Goal: Task Accomplishment & Management: Use online tool/utility

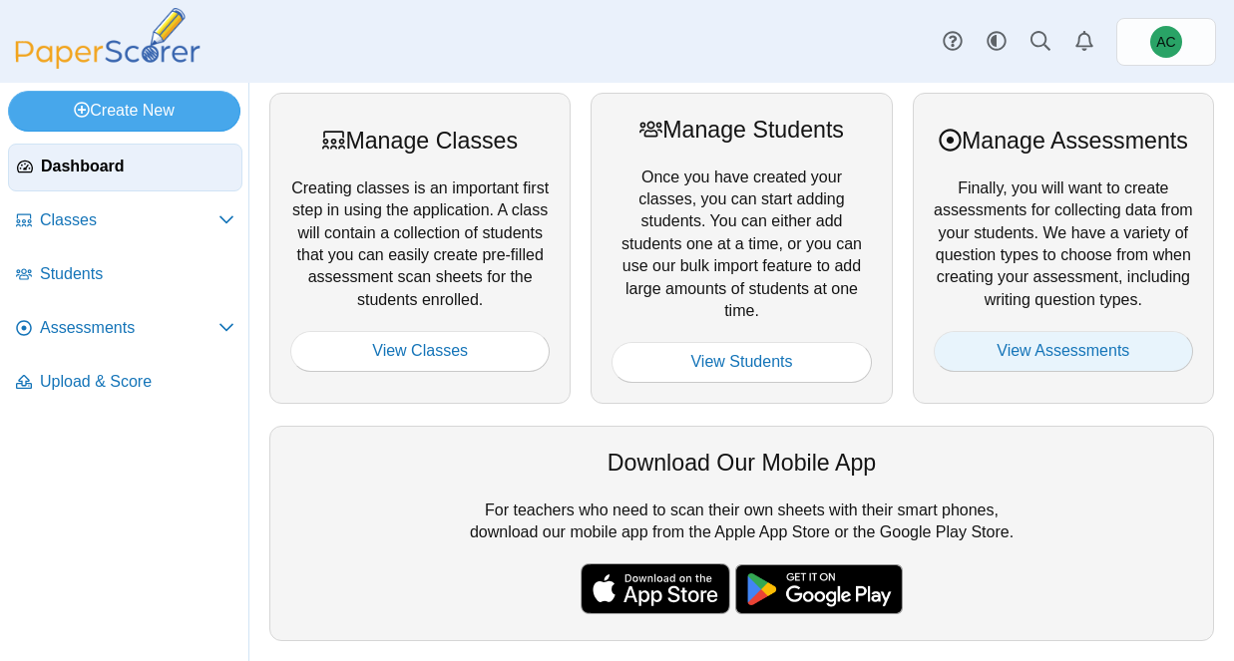
click at [1064, 371] on link "View Assessments" at bounding box center [1063, 351] width 259 height 40
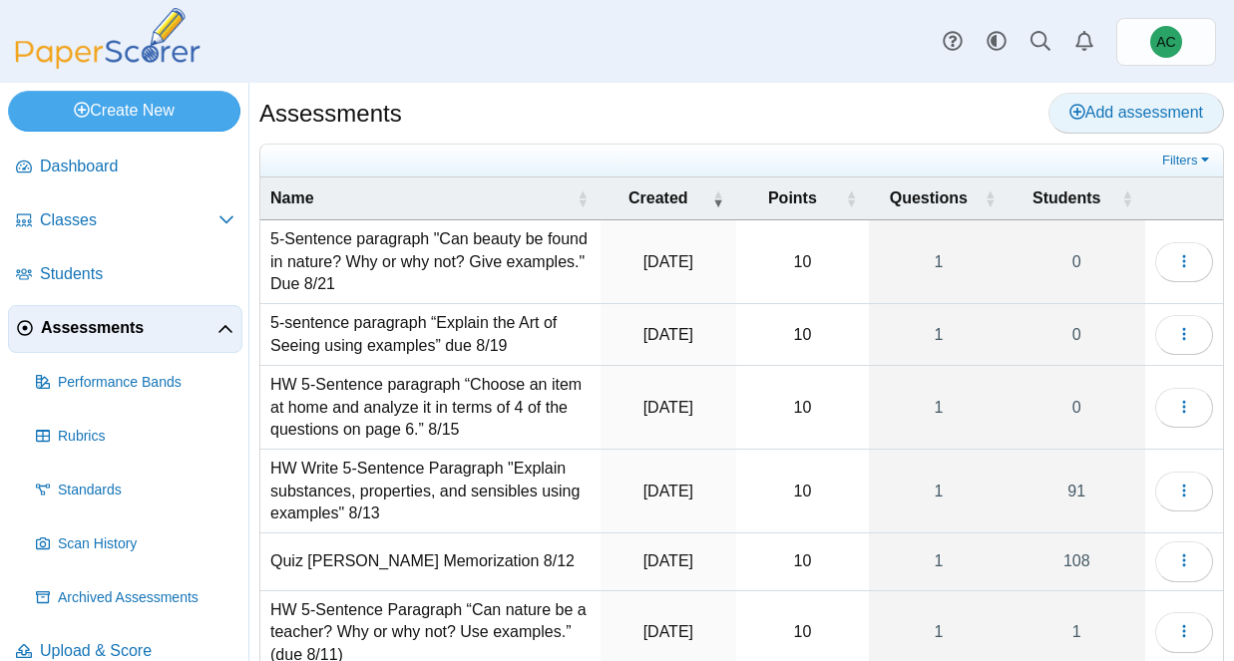
click at [1075, 111] on use at bounding box center [1077, 112] width 16 height 16
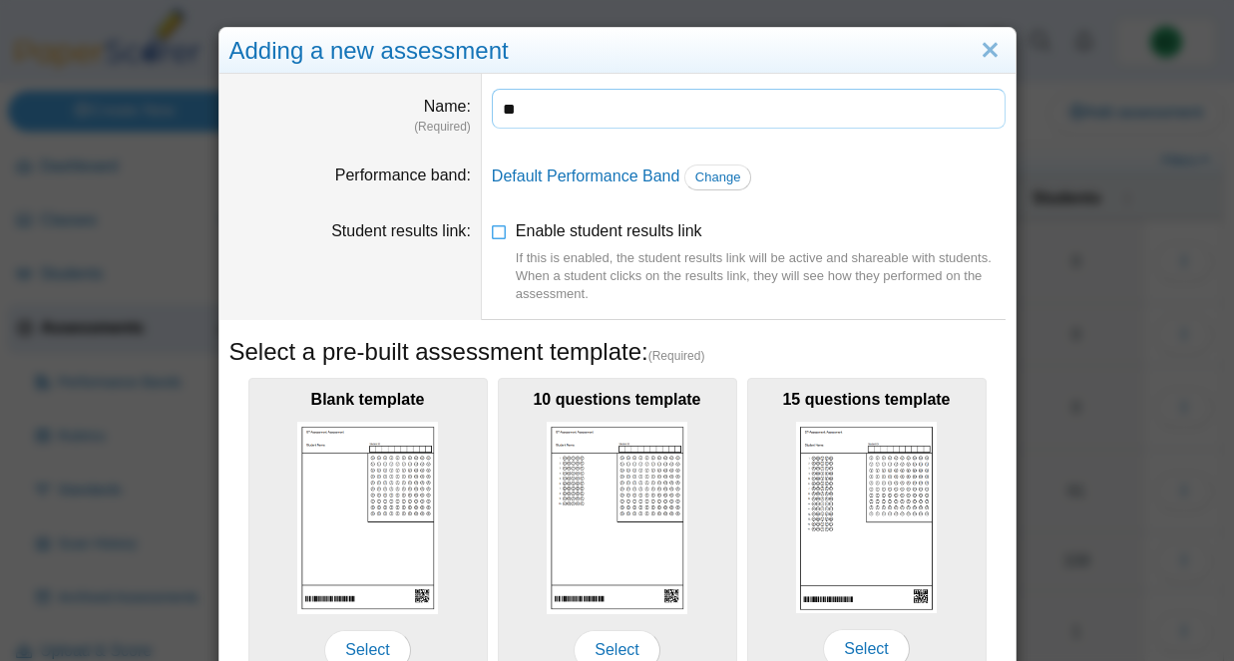
type input "*"
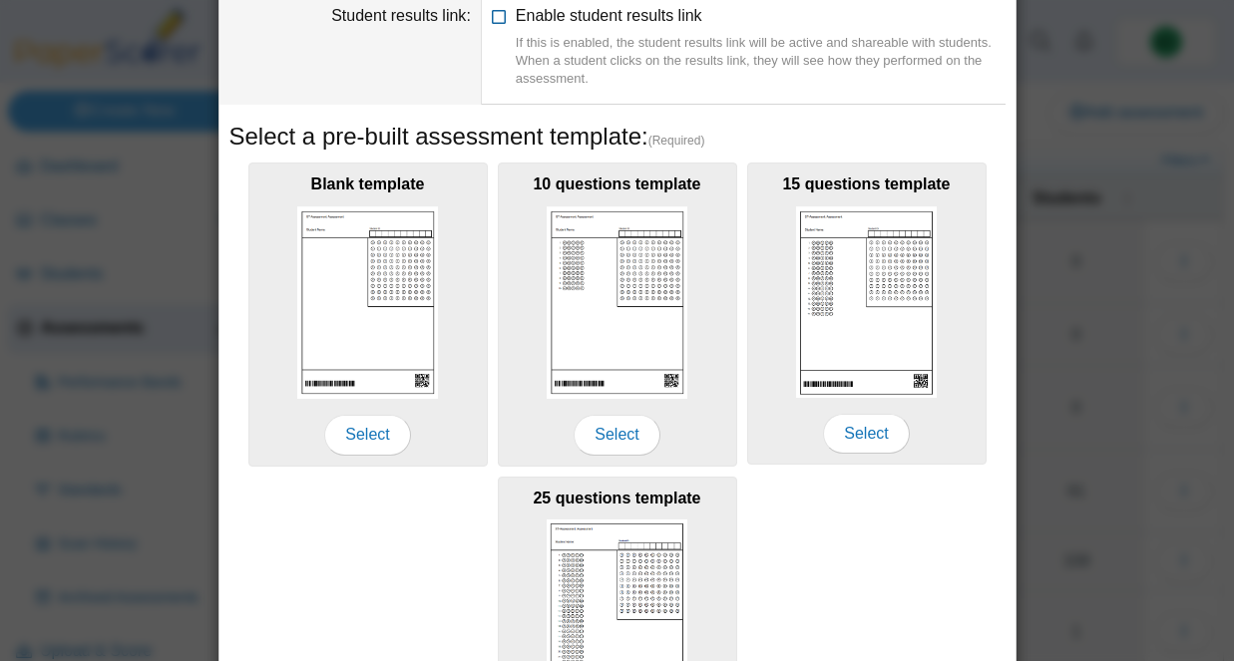
scroll to position [416, 0]
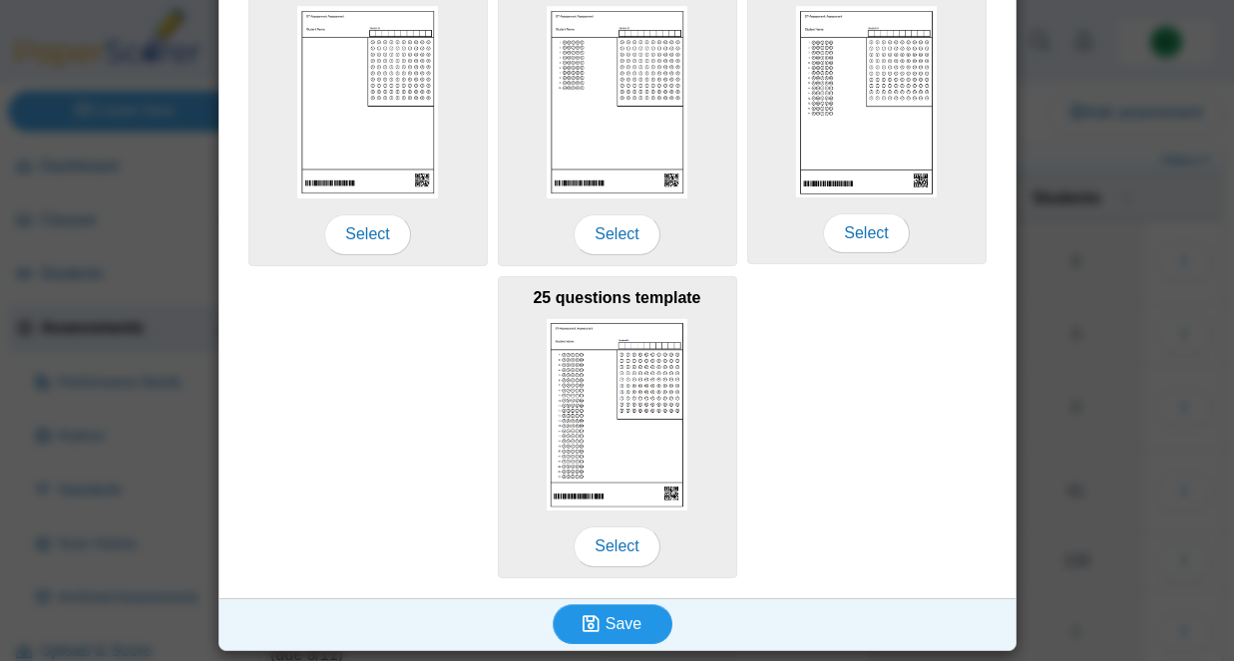
type input "**********"
click at [603, 619] on icon "submit" at bounding box center [594, 624] width 23 height 22
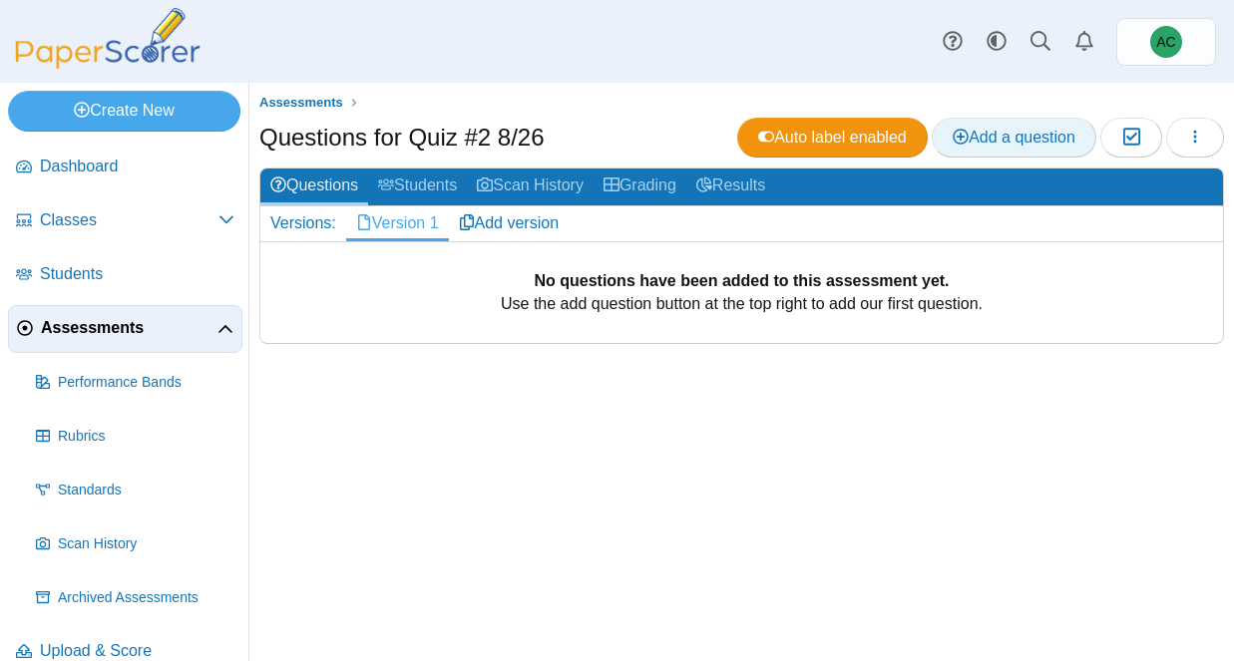
click at [1020, 121] on link "Add a question" at bounding box center [1014, 138] width 165 height 40
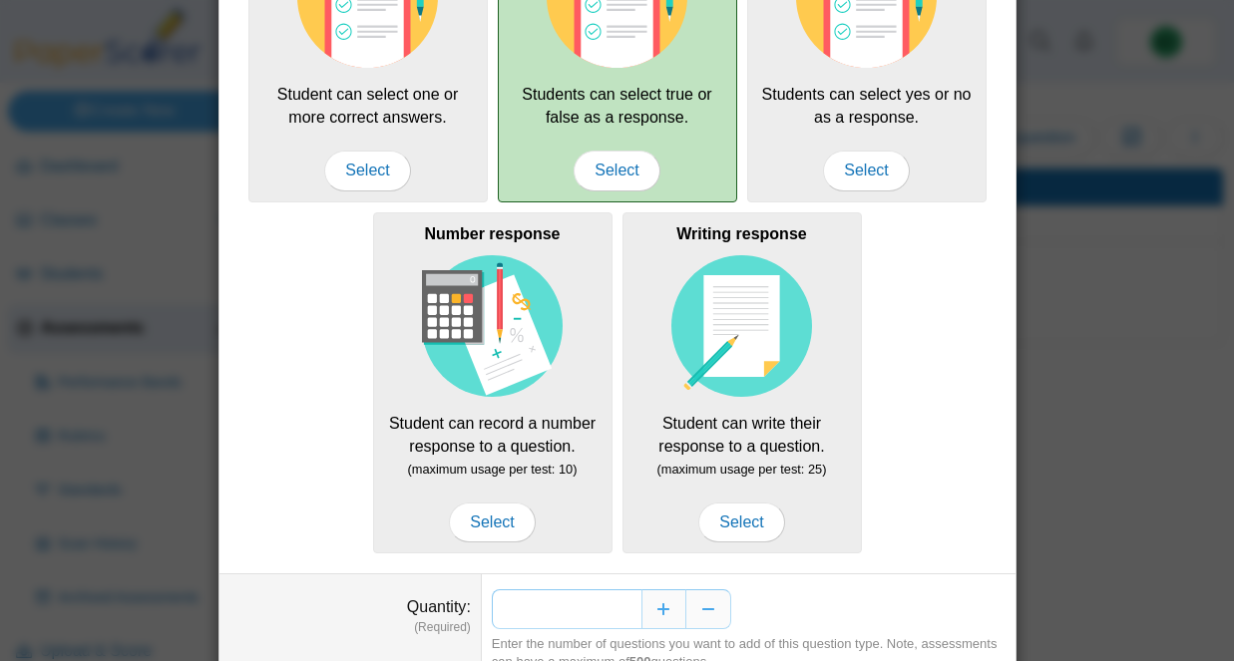
scroll to position [338, 0]
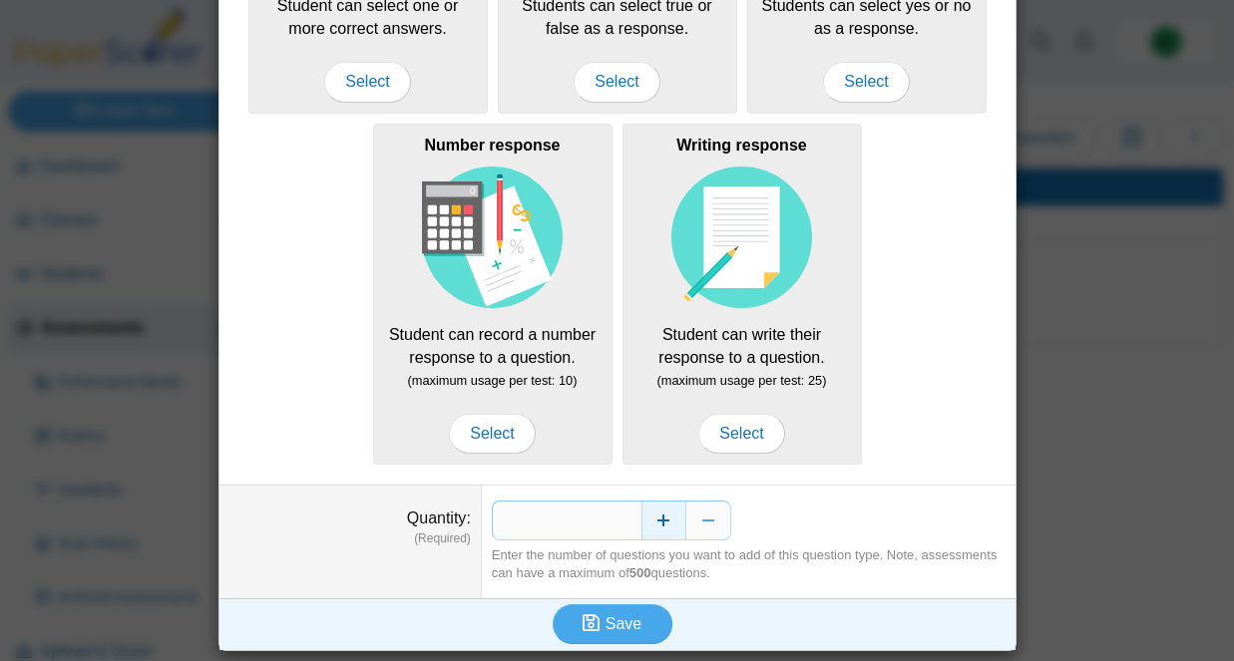
click at [674, 512] on button "Increase" at bounding box center [663, 521] width 45 height 40
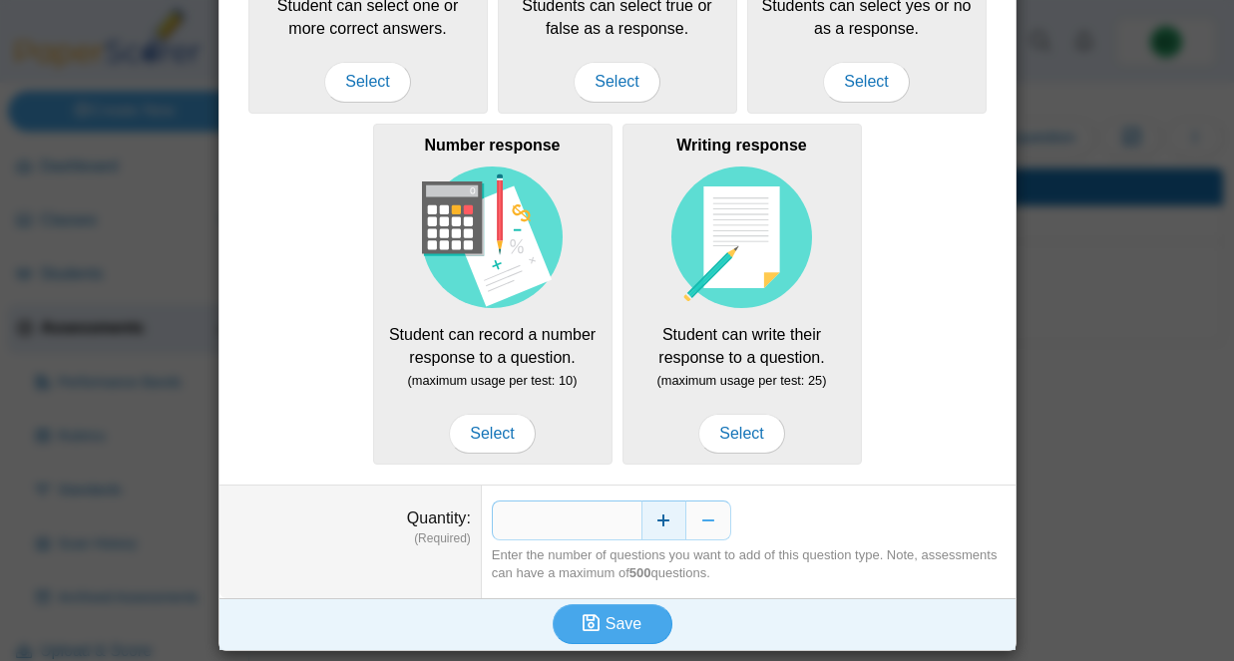
click at [674, 512] on button "Increase" at bounding box center [663, 521] width 45 height 40
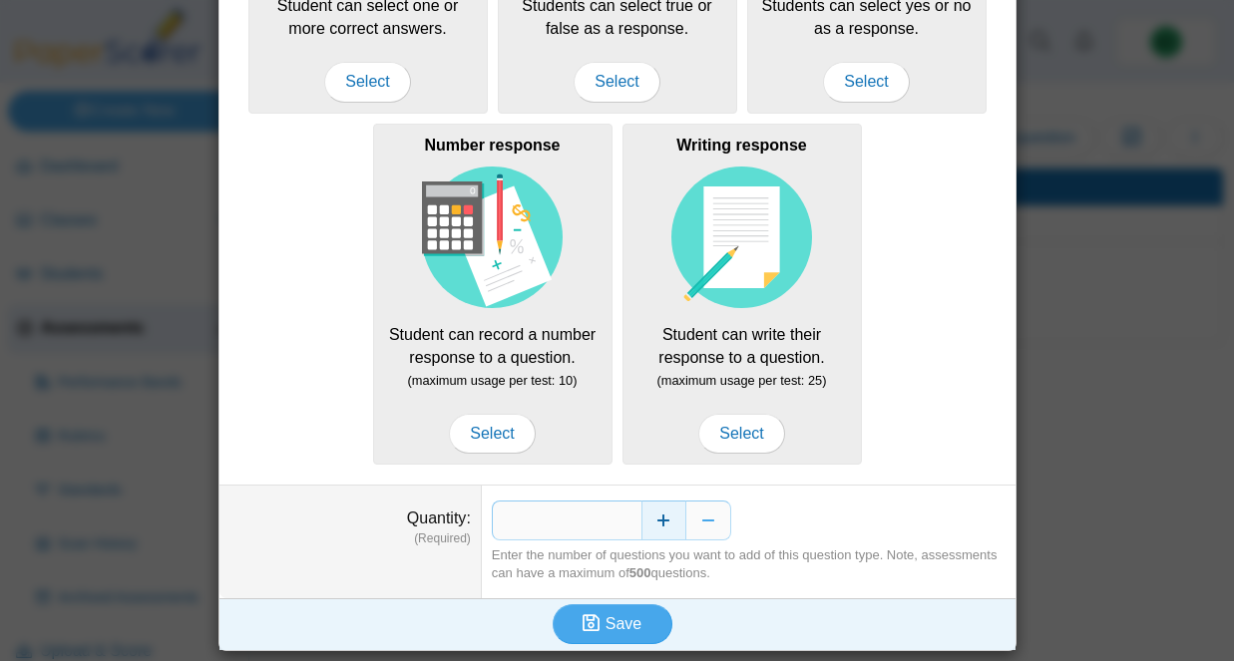
click at [674, 512] on button "Increase" at bounding box center [663, 521] width 45 height 40
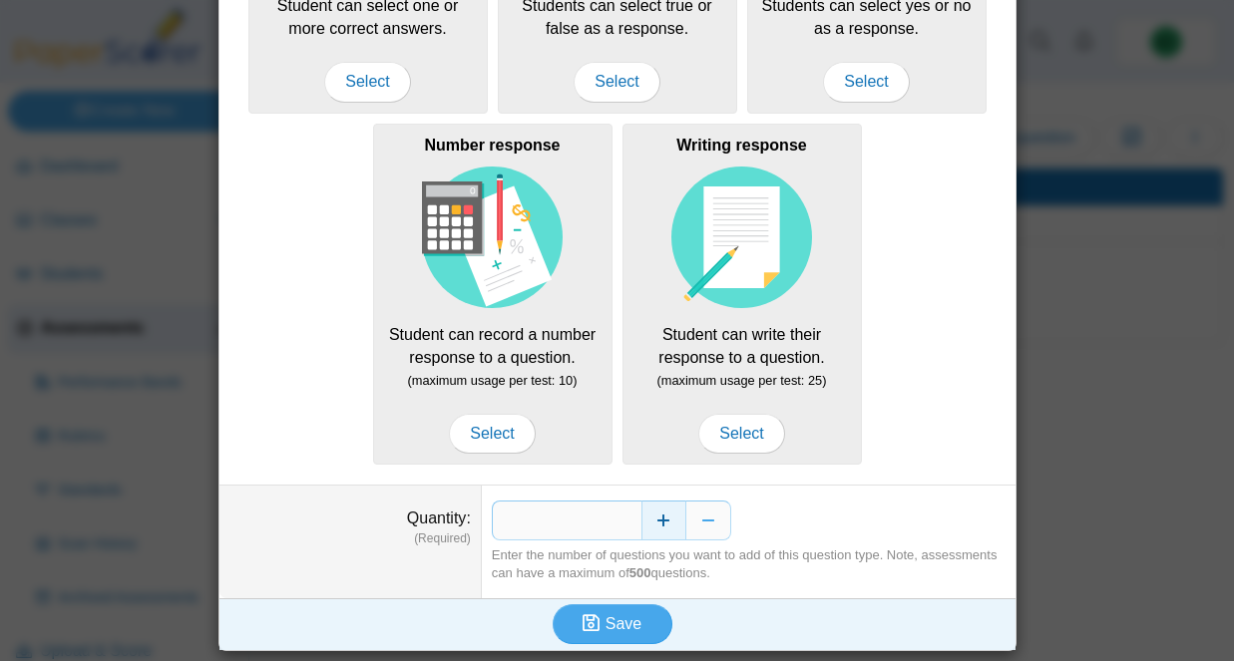
click at [674, 512] on button "Increase" at bounding box center [663, 521] width 45 height 40
click at [625, 604] on button "Save" at bounding box center [613, 624] width 120 height 40
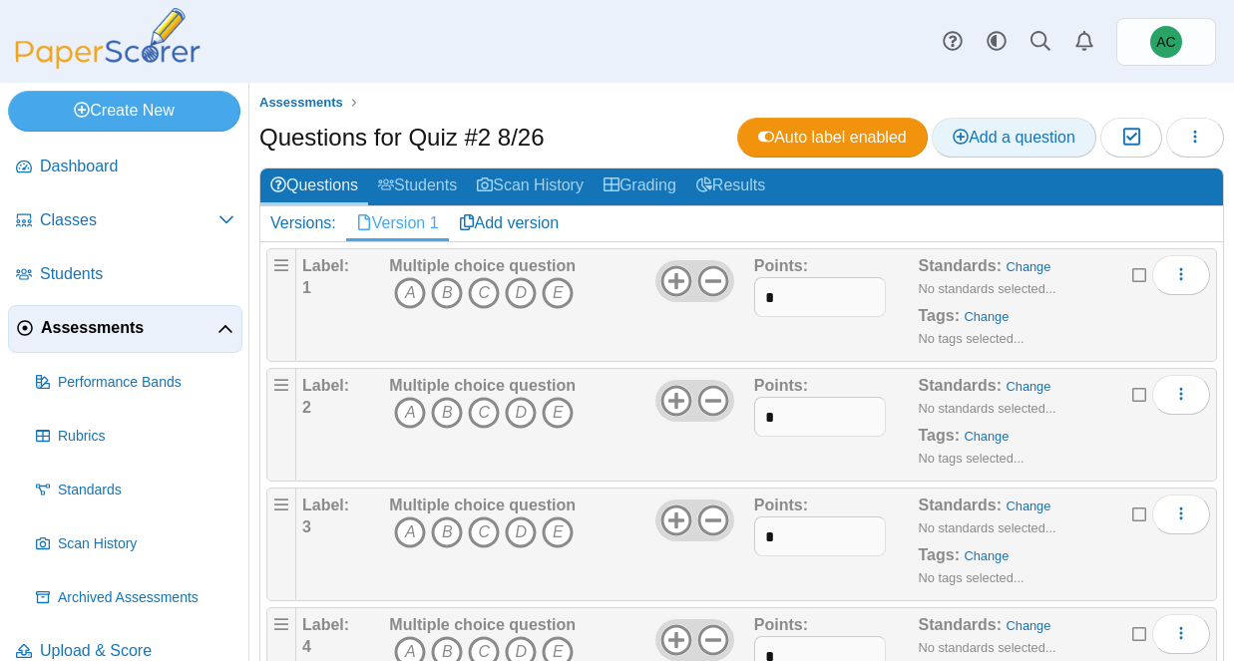
click at [999, 136] on span "Add a question" at bounding box center [1014, 137] width 123 height 17
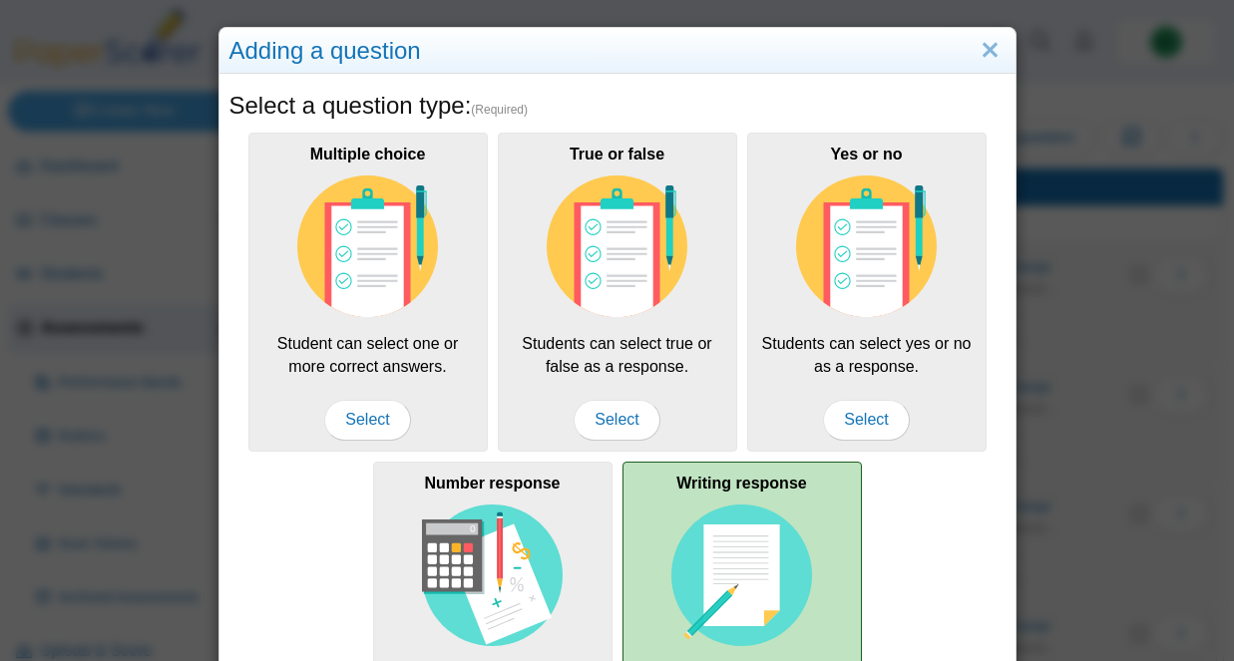
click at [697, 545] on img at bounding box center [742, 576] width 142 height 142
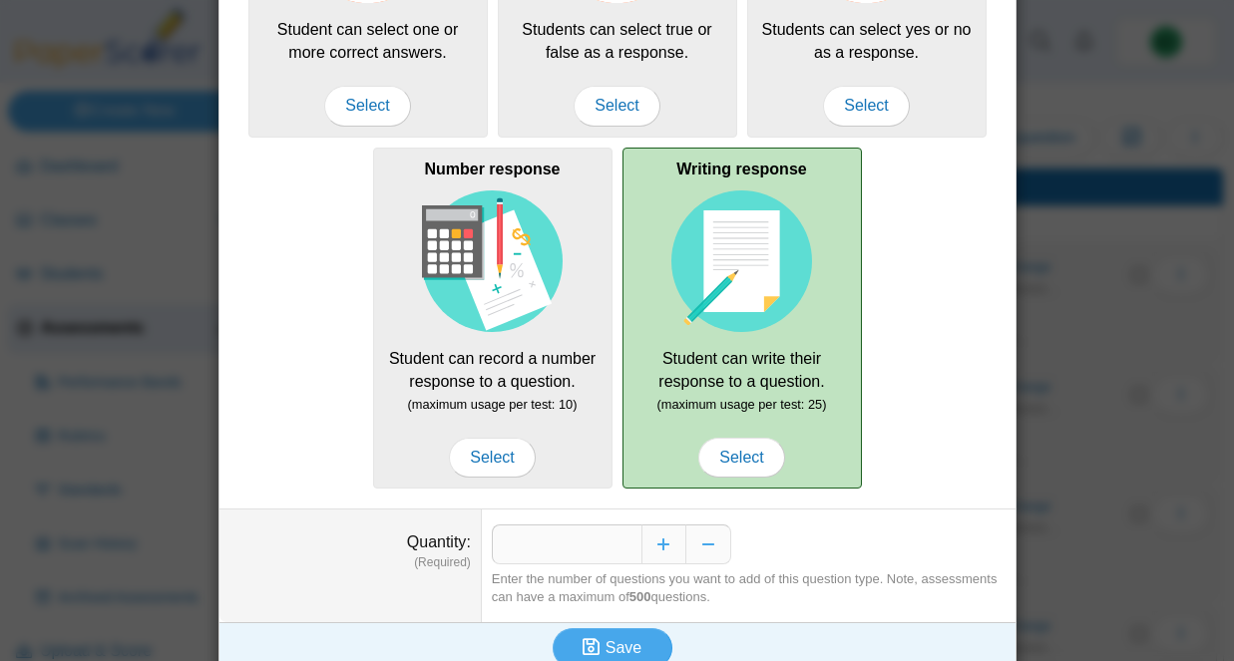
scroll to position [338, 0]
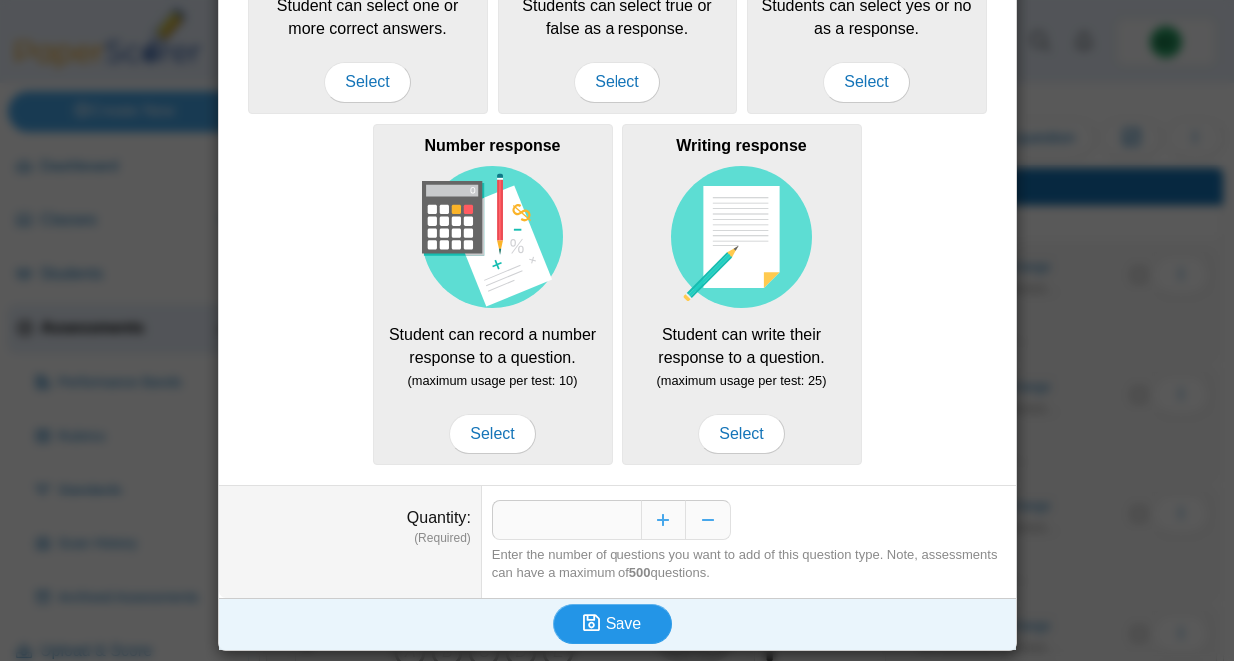
click at [626, 615] on span "Save" at bounding box center [623, 623] width 36 height 17
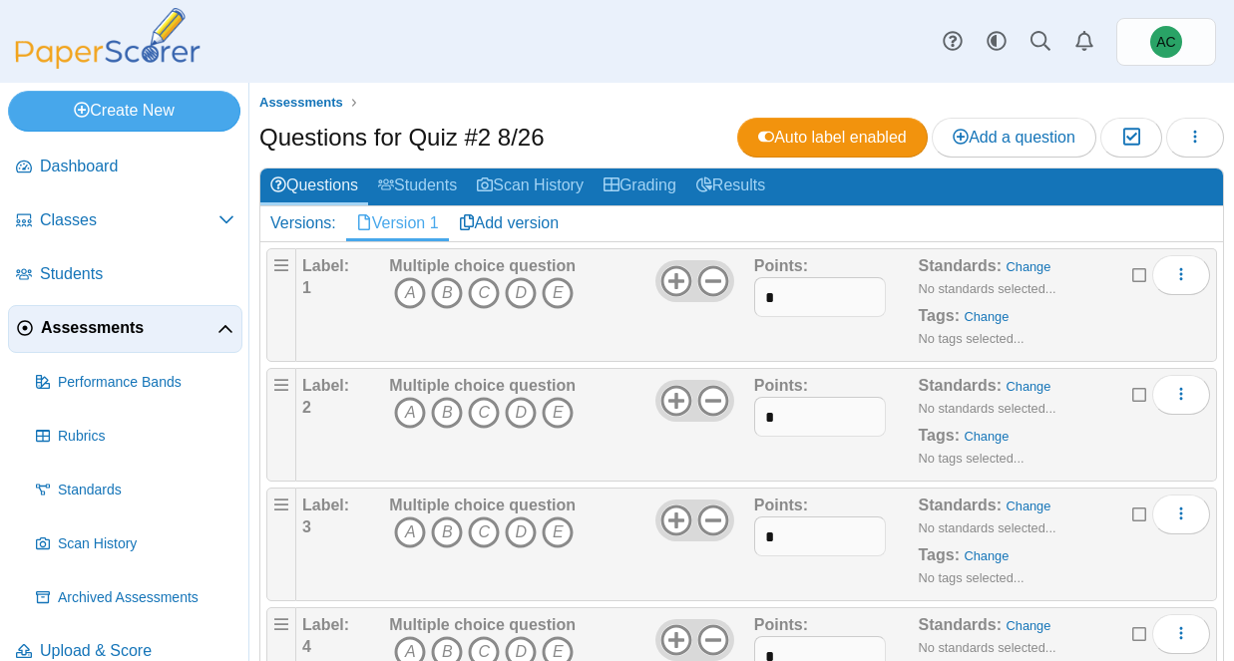
scroll to position [1730, 0]
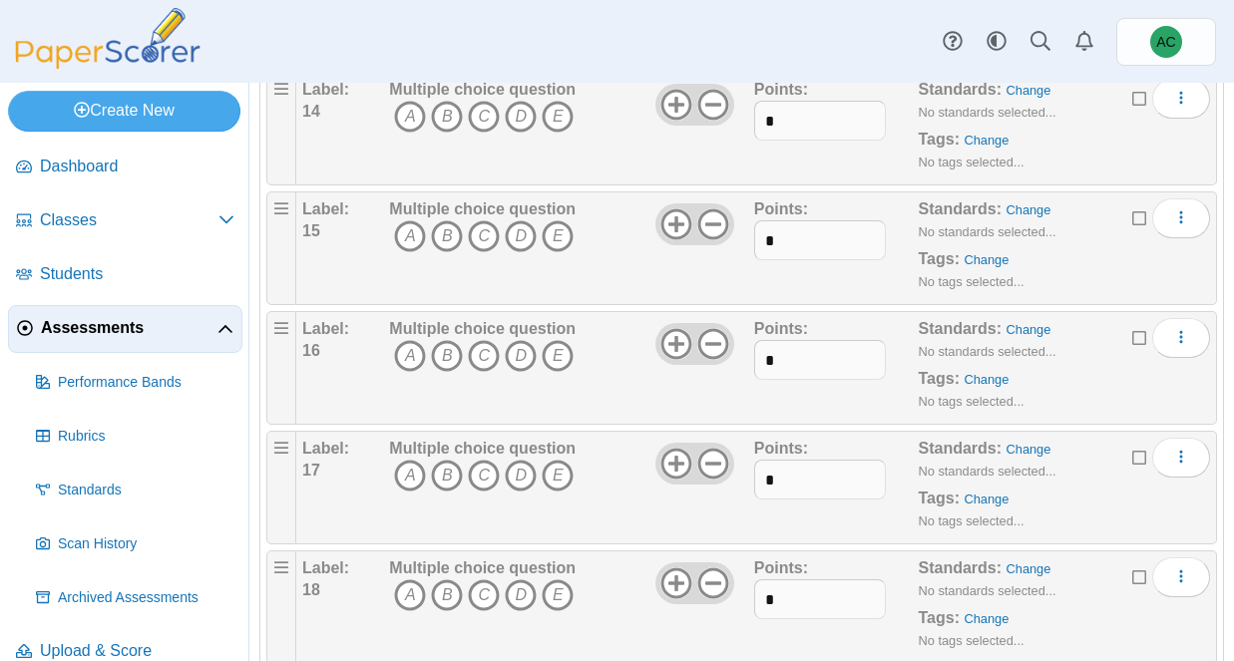
scroll to position [2141, 0]
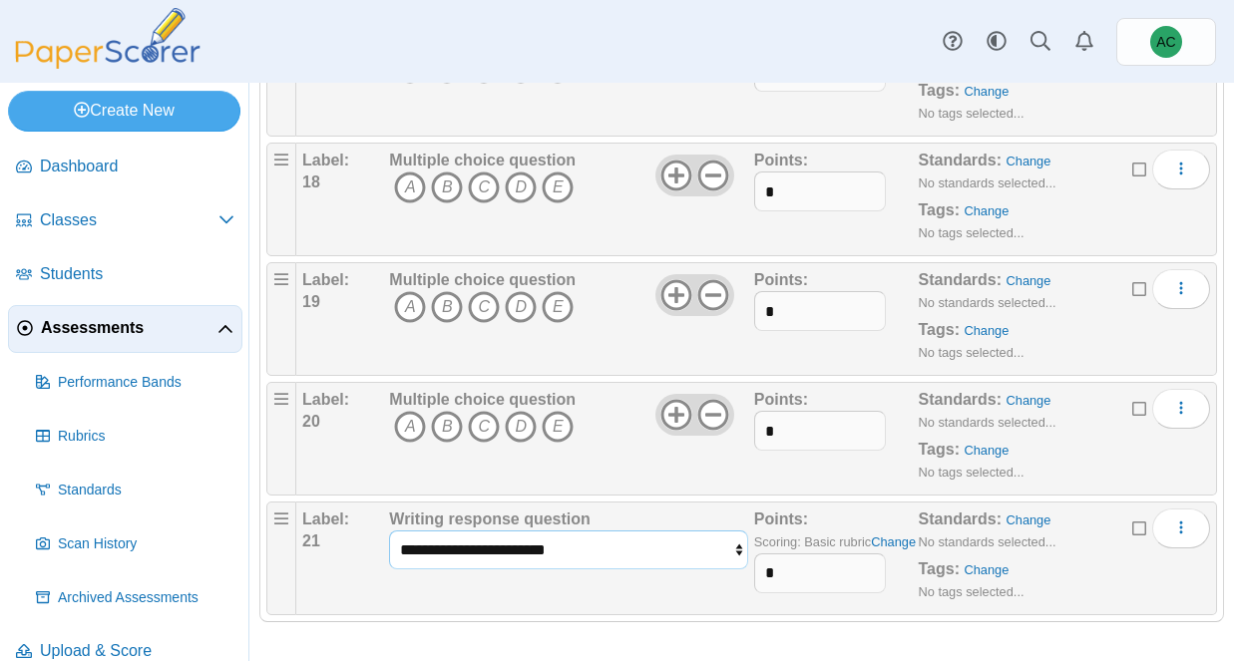
click at [559, 555] on select "**********" at bounding box center [568, 550] width 359 height 38
select select "**********"
click at [389, 531] on select "**********" at bounding box center [568, 550] width 359 height 38
click at [786, 579] on input "*" at bounding box center [820, 574] width 132 height 40
type input "*"
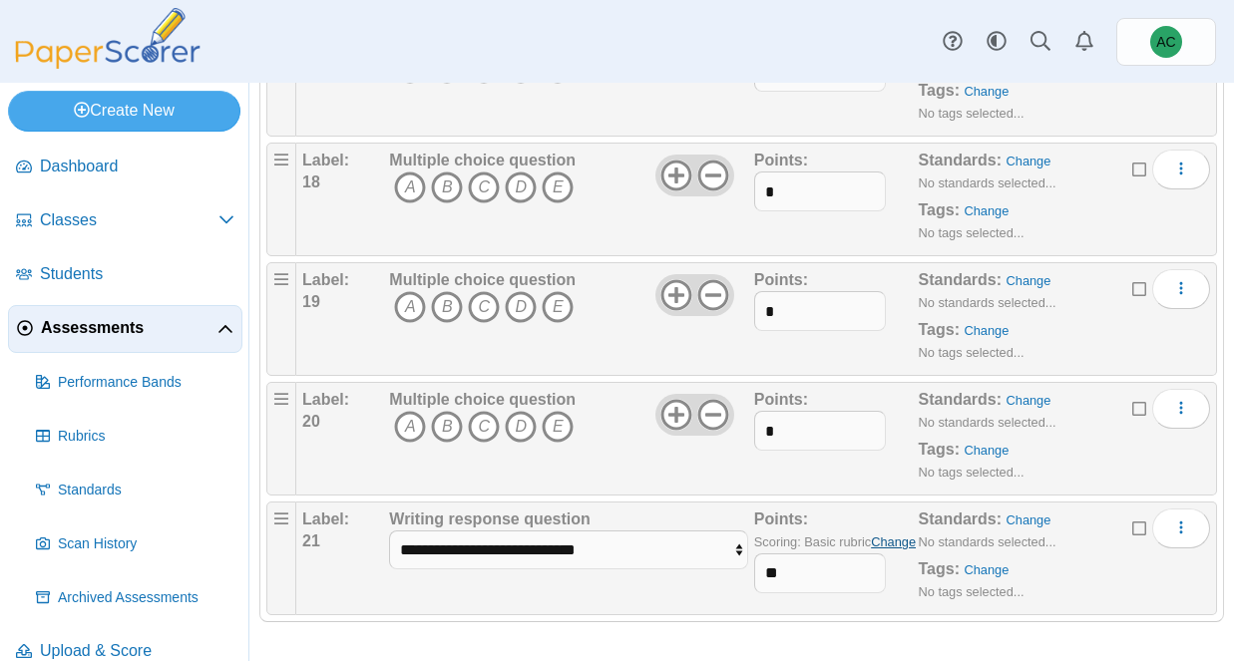
click at [896, 546] on link "Change" at bounding box center [893, 542] width 45 height 15
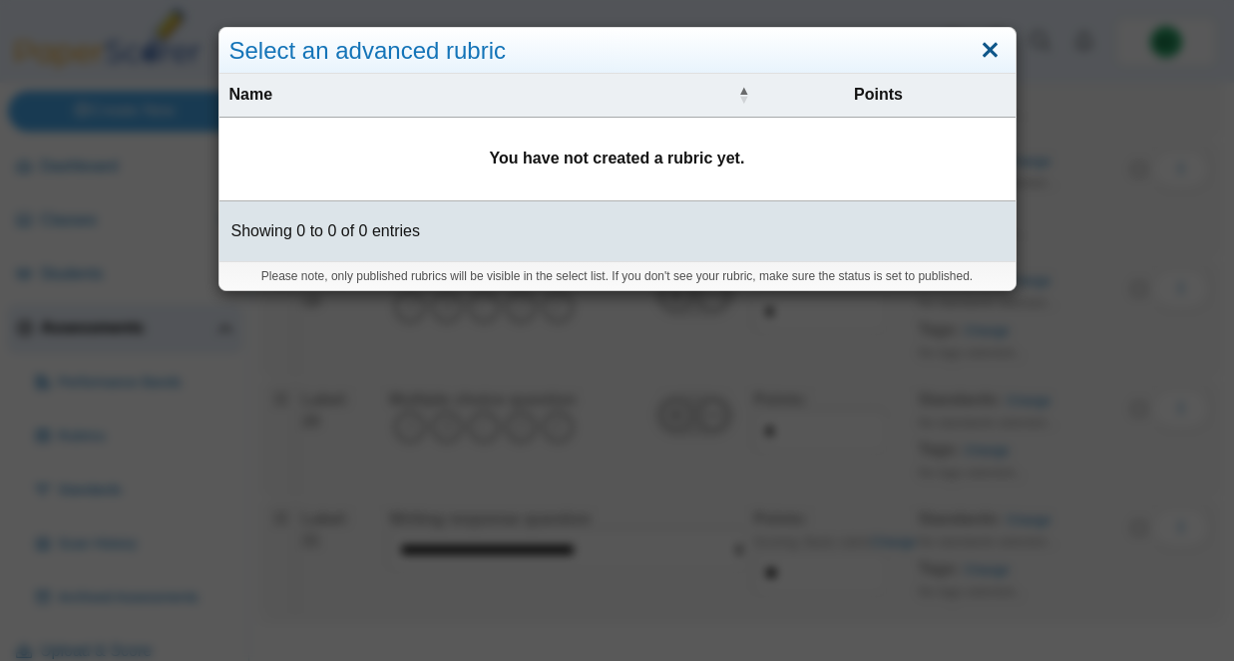
click at [993, 49] on link "Close" at bounding box center [990, 51] width 31 height 34
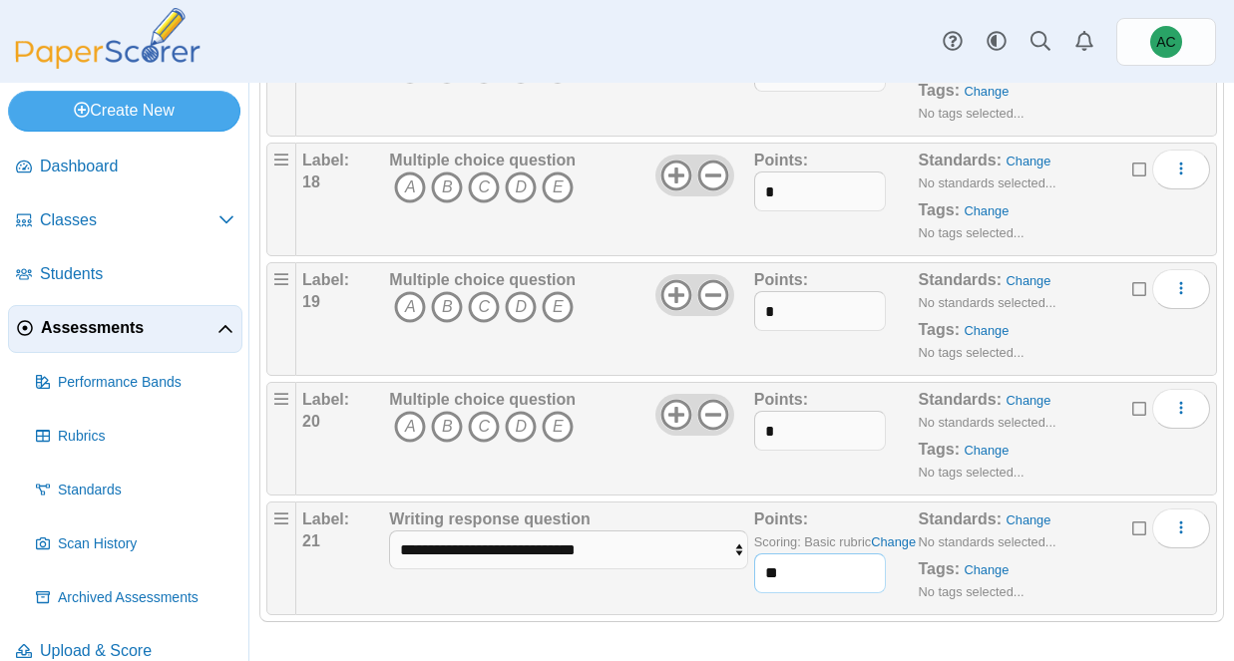
click at [799, 582] on input "**" at bounding box center [820, 574] width 132 height 40
type input "*"
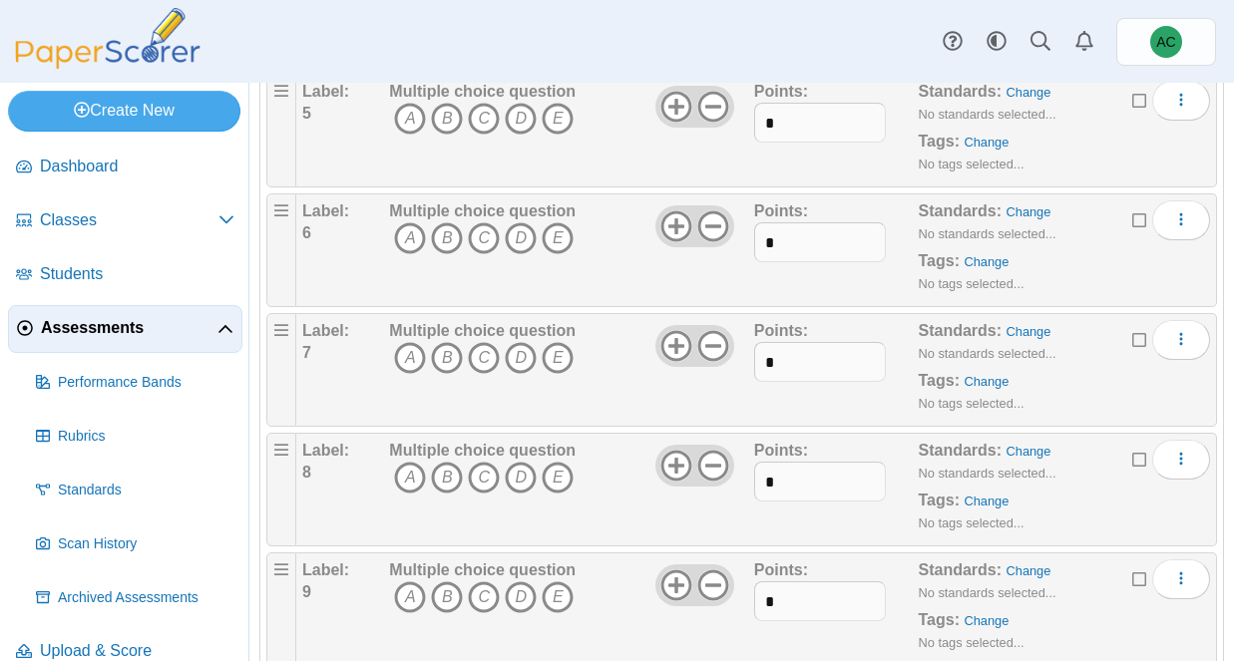
scroll to position [0, 0]
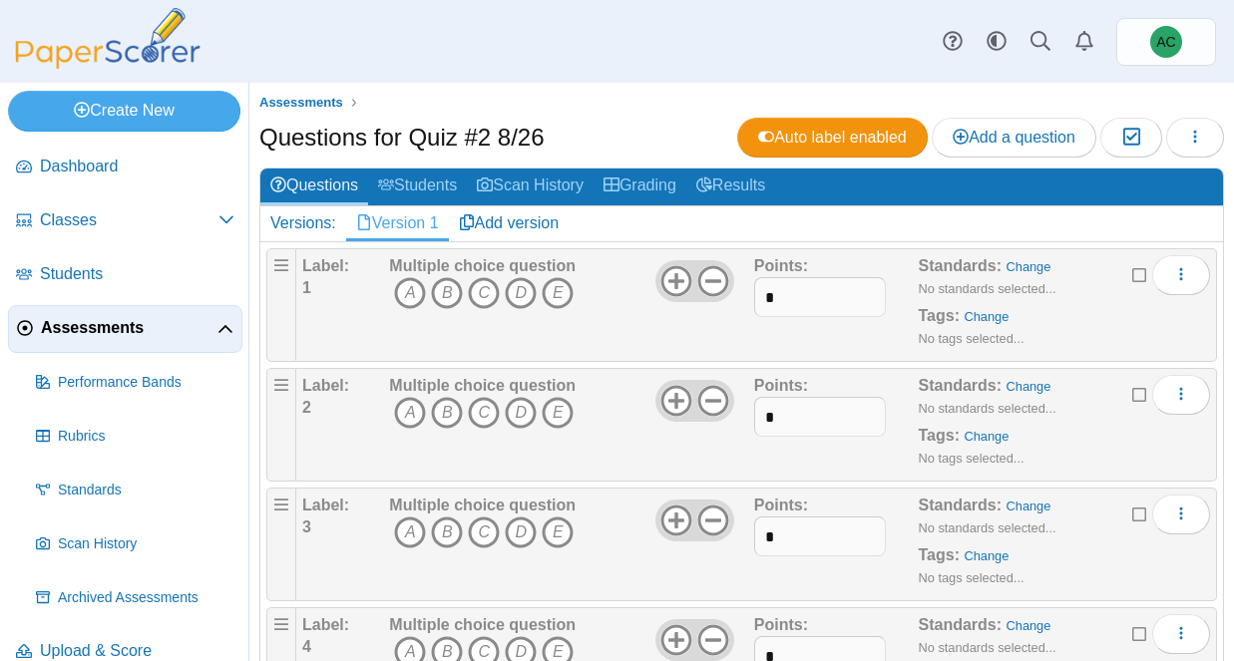
type input "*"
click at [777, 284] on input "*" at bounding box center [820, 297] width 132 height 40
click at [781, 295] on input "*" at bounding box center [820, 297] width 132 height 40
type input "*"
click at [782, 416] on input "*" at bounding box center [820, 417] width 132 height 40
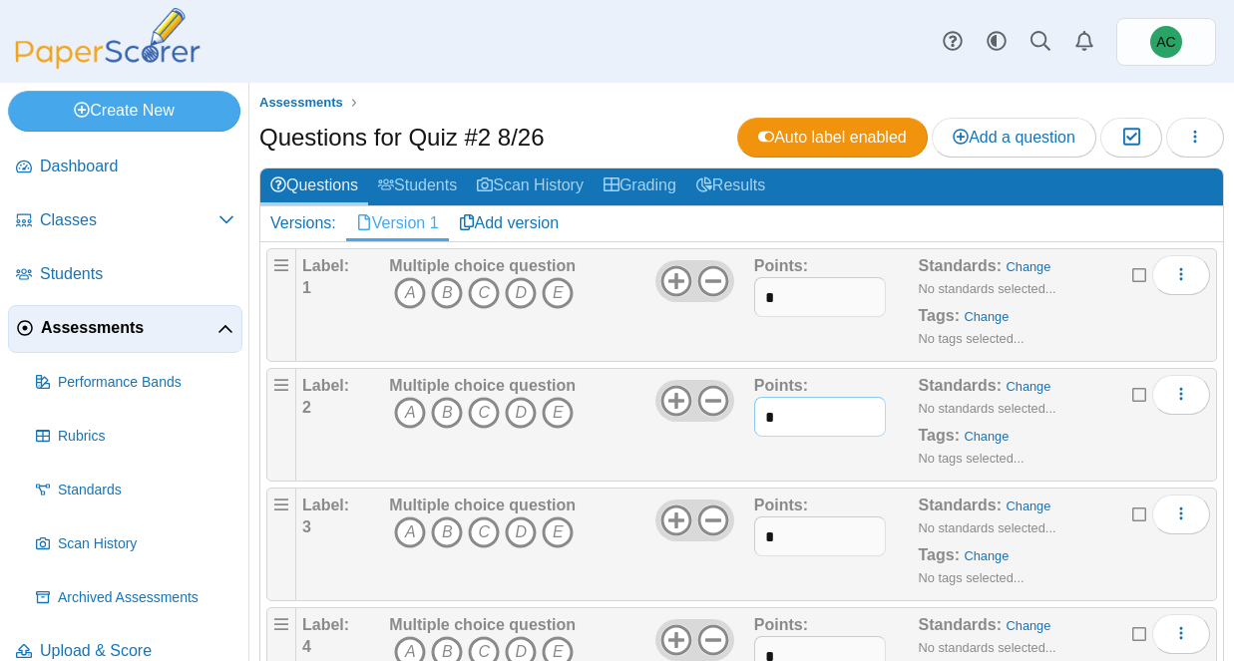
type input "*"
click at [785, 537] on input "*" at bounding box center [820, 537] width 132 height 40
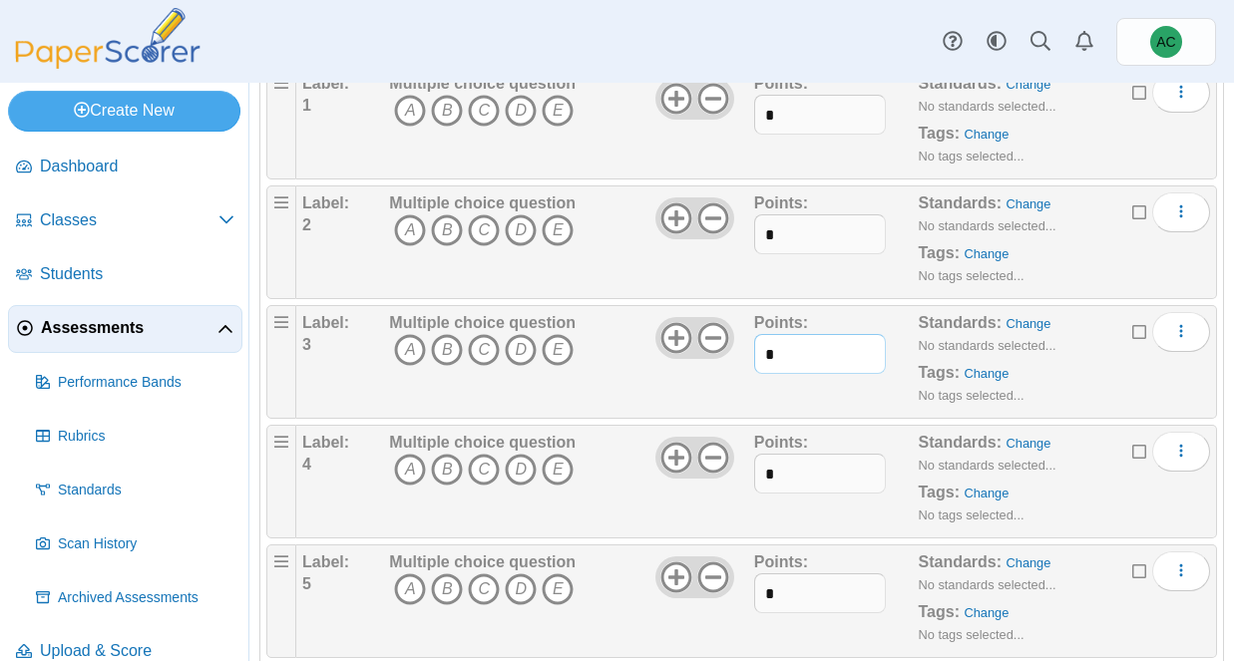
scroll to position [181, 0]
type input "*"
click at [800, 479] on input "*" at bounding box center [820, 476] width 132 height 40
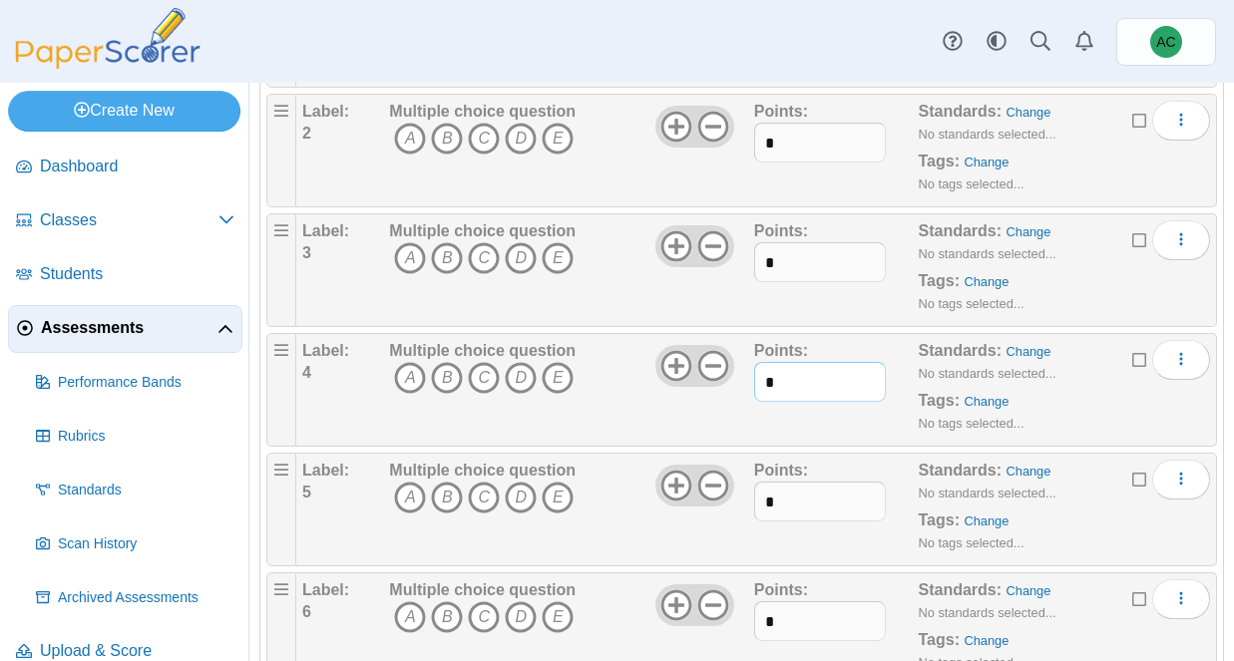
type input "*"
click at [782, 497] on input "*" at bounding box center [820, 502] width 132 height 40
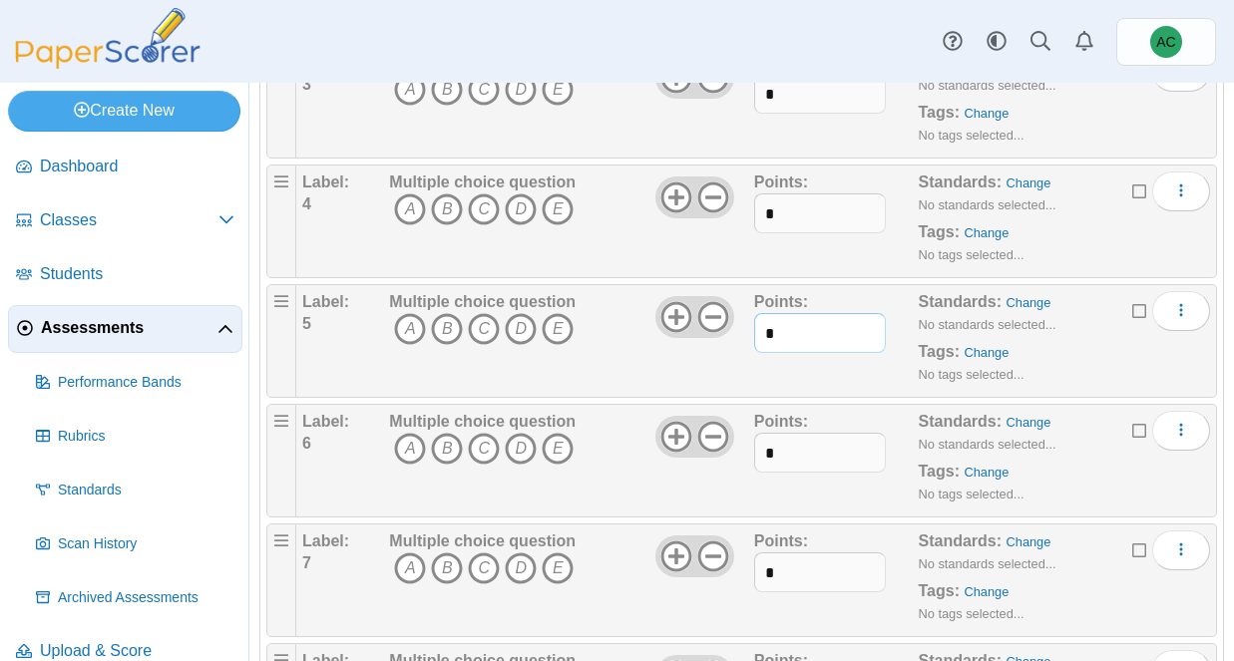
scroll to position [441, 0]
type input "*"
click at [785, 449] on input "*" at bounding box center [820, 455] width 132 height 40
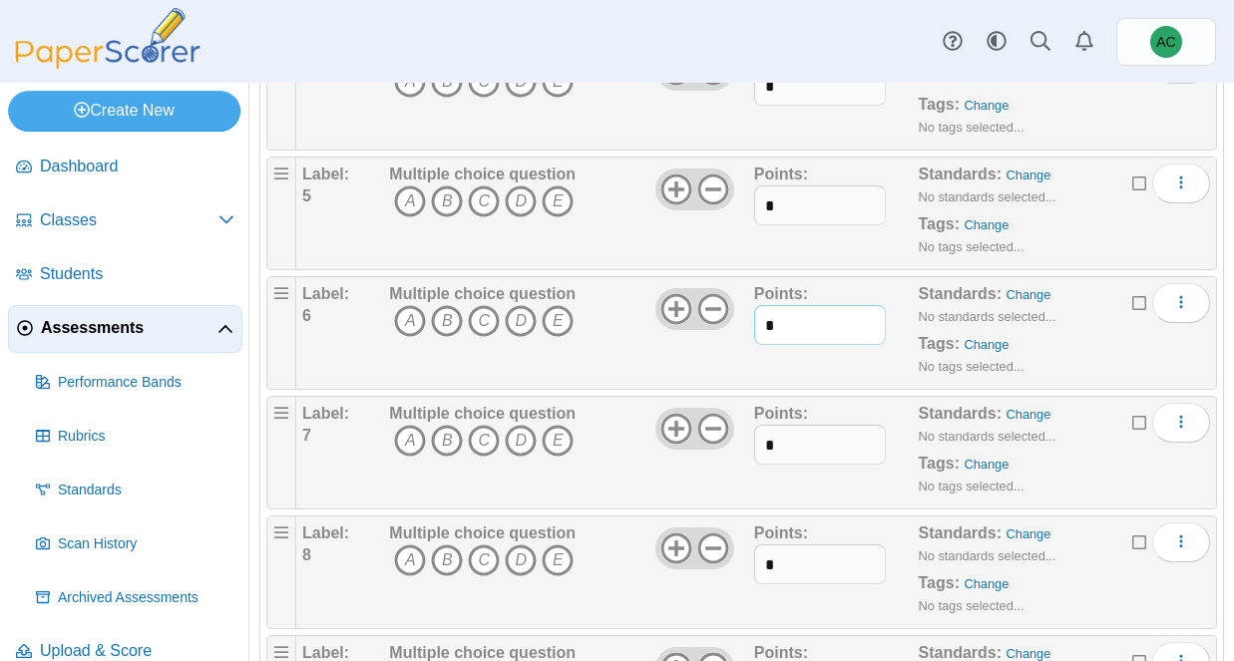
type input "*"
click at [779, 445] on input "*" at bounding box center [820, 445] width 132 height 40
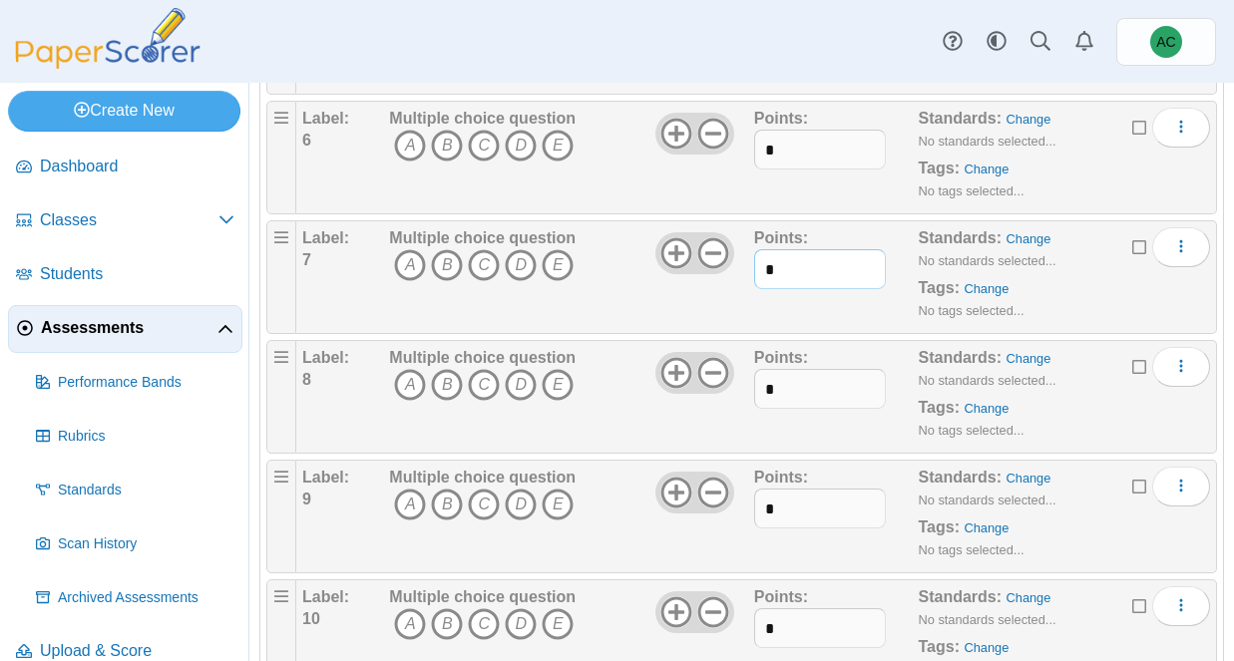
scroll to position [744, 0]
type input "*"
click at [804, 384] on input "*" at bounding box center [820, 391] width 132 height 40
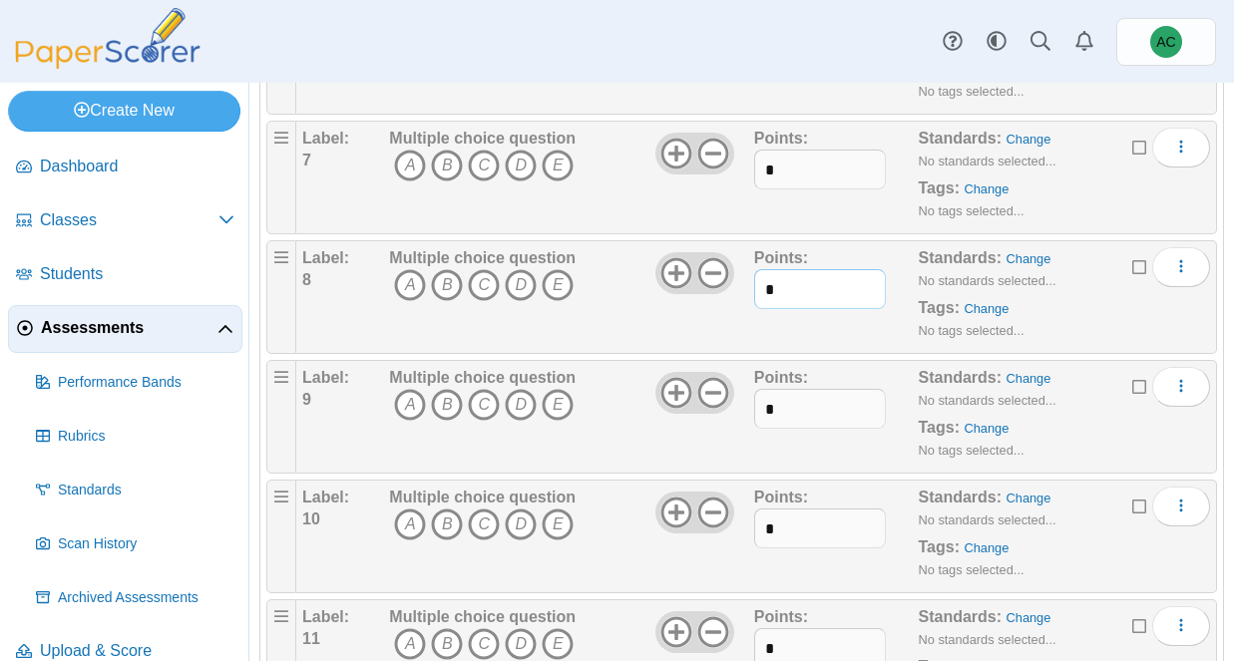
scroll to position [857, 0]
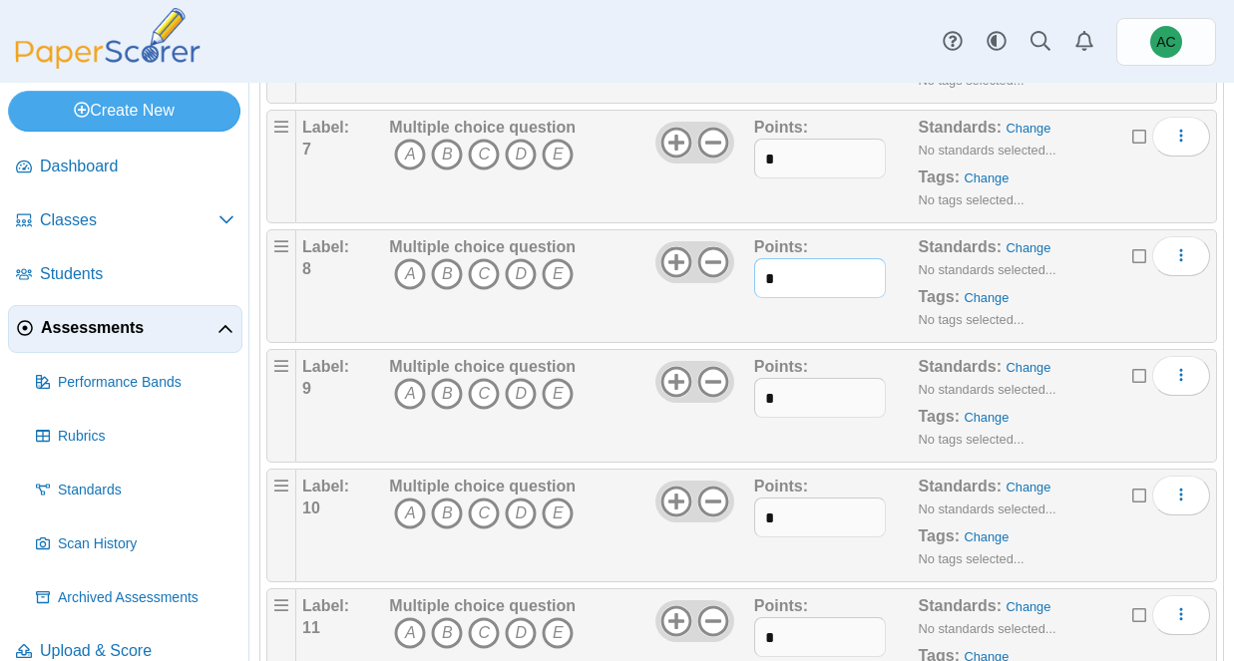
type input "*"
click at [795, 393] on input "*" at bounding box center [820, 398] width 132 height 40
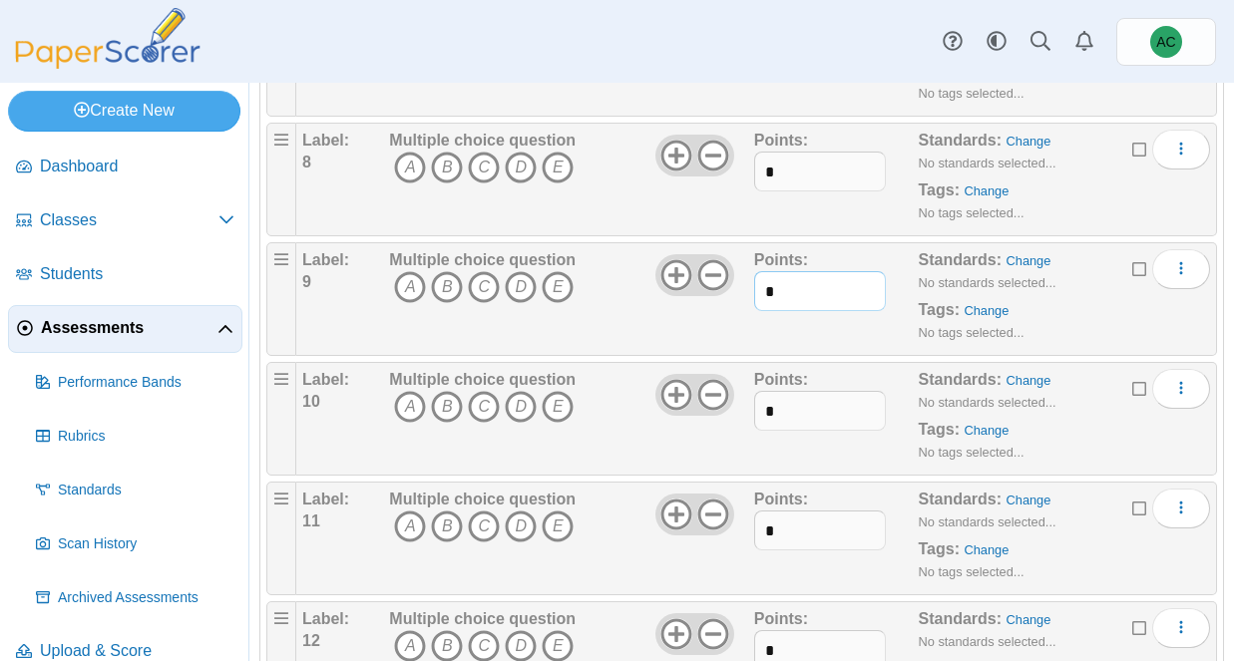
type input "*"
click at [792, 412] on input "*" at bounding box center [820, 411] width 132 height 40
type input "*"
click at [797, 532] on input "*" at bounding box center [820, 531] width 132 height 40
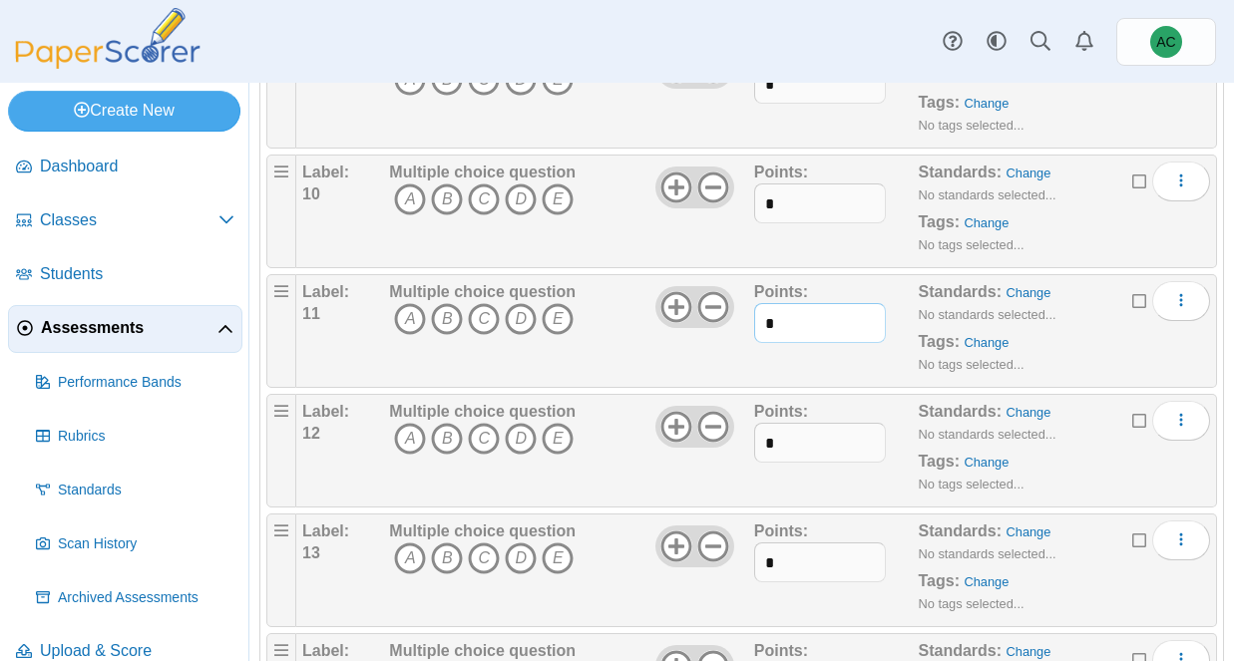
type input "*"
click at [792, 435] on input "*" at bounding box center [820, 443] width 132 height 40
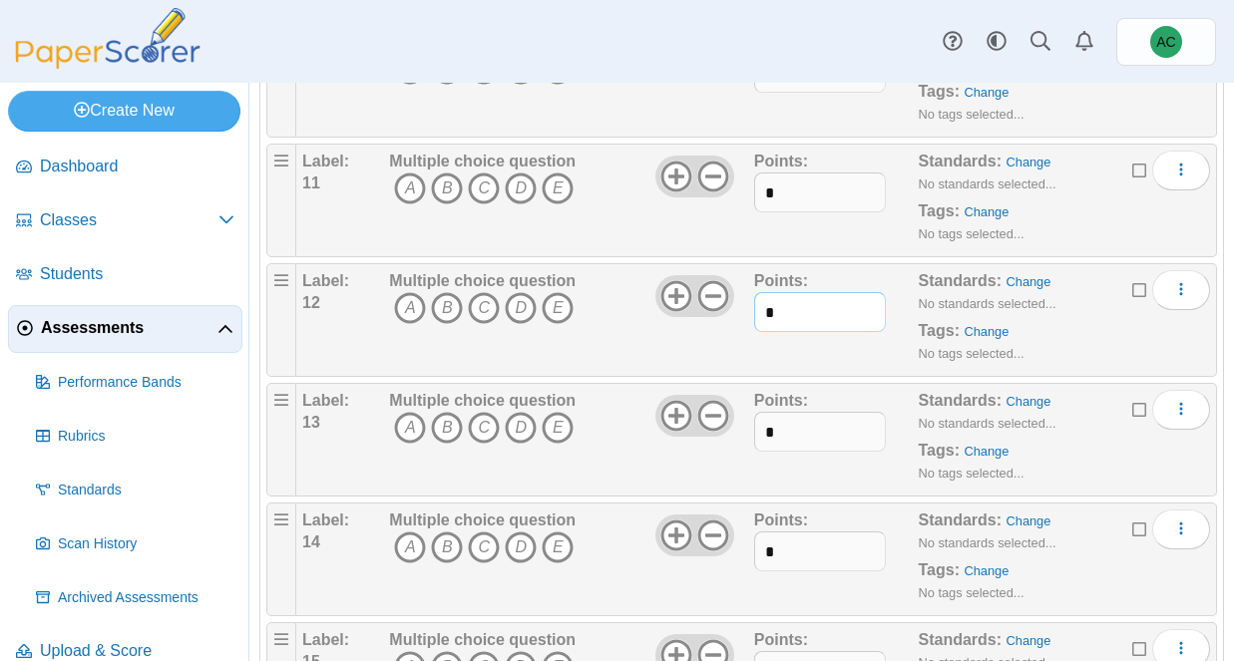
type input "*"
click at [785, 425] on input "*" at bounding box center [820, 432] width 132 height 40
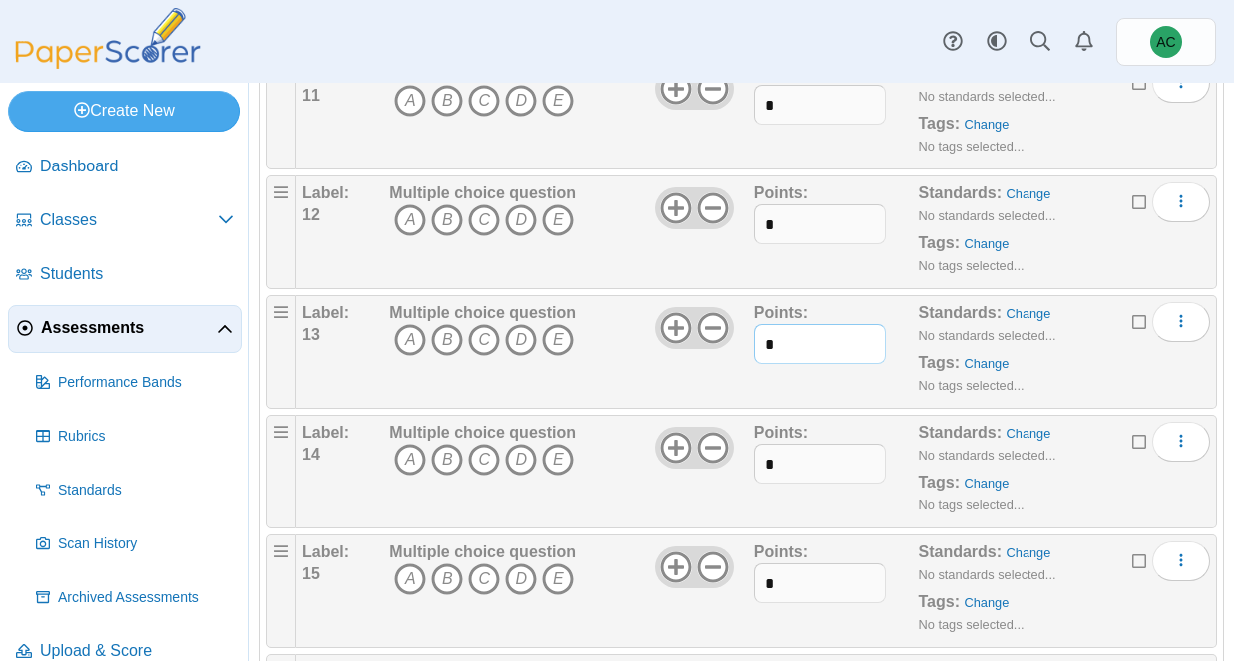
type input "*"
click at [782, 468] on input "*" at bounding box center [820, 464] width 132 height 40
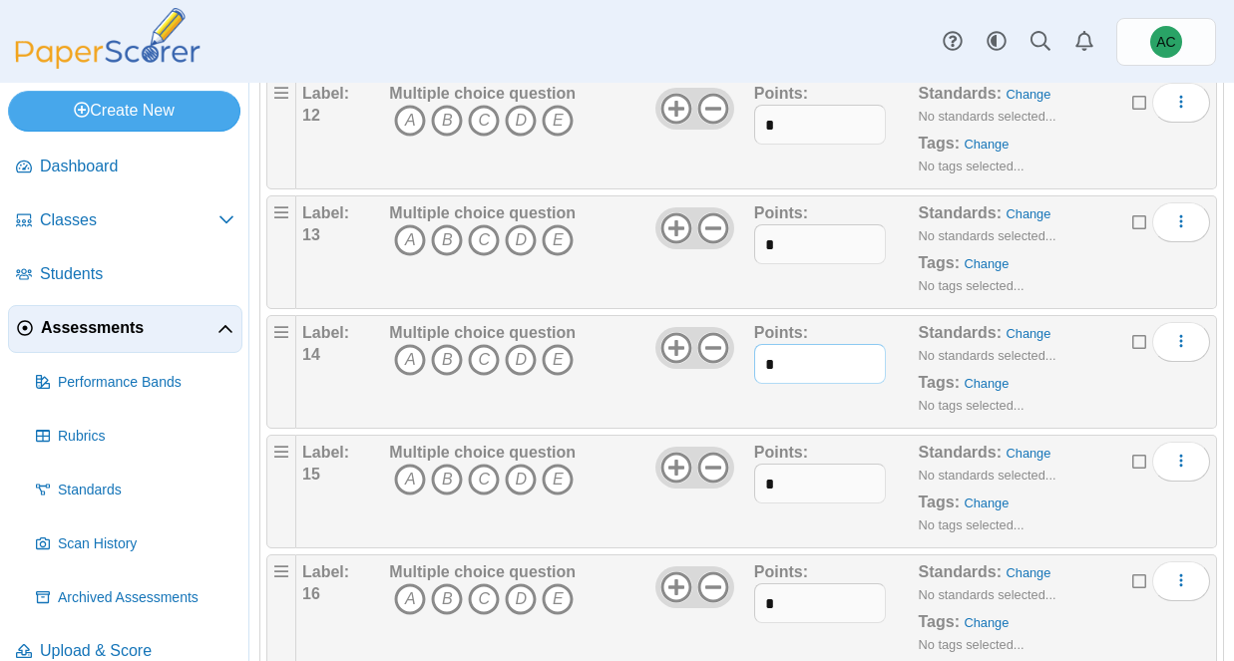
scroll to position [1520, 0]
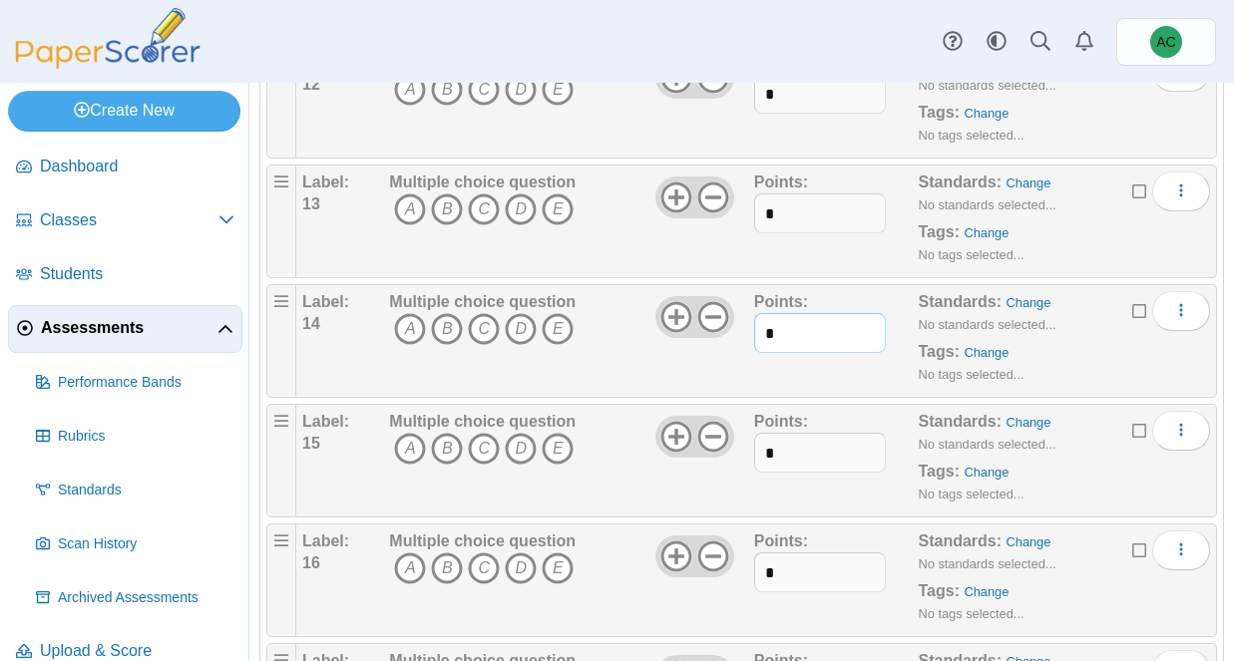
type input "*"
click at [788, 459] on input "*" at bounding box center [820, 453] width 132 height 40
type input "*"
click at [793, 468] on input "*" at bounding box center [820, 452] width 132 height 40
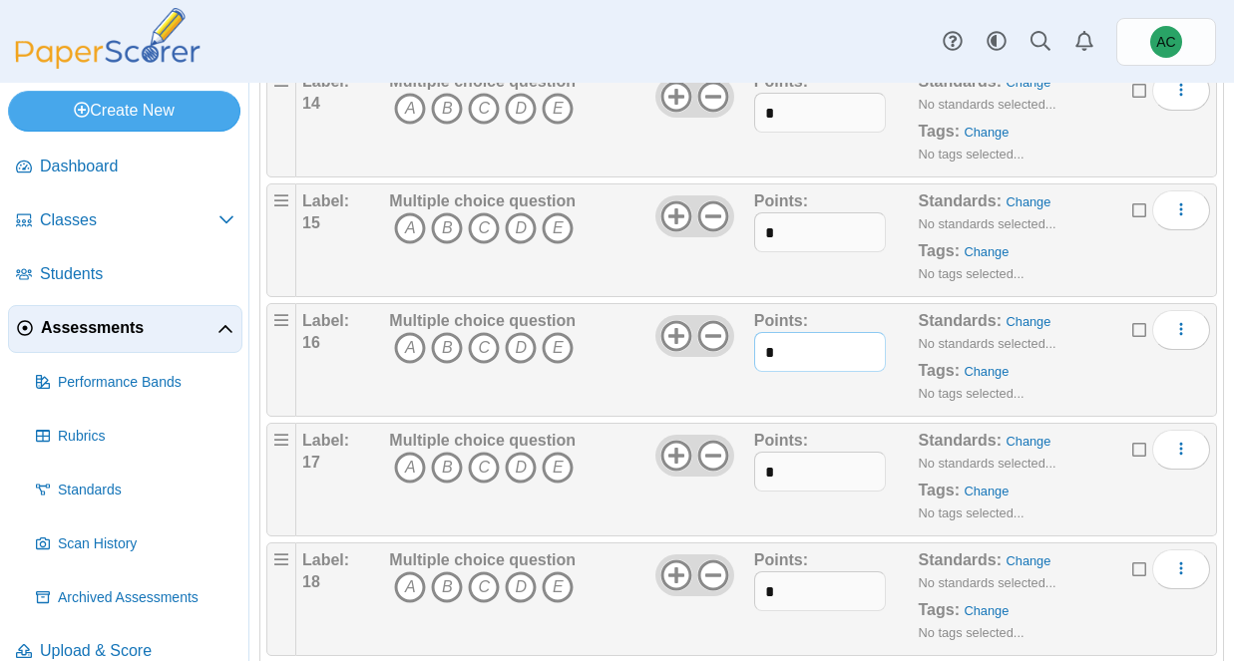
scroll to position [1751, 0]
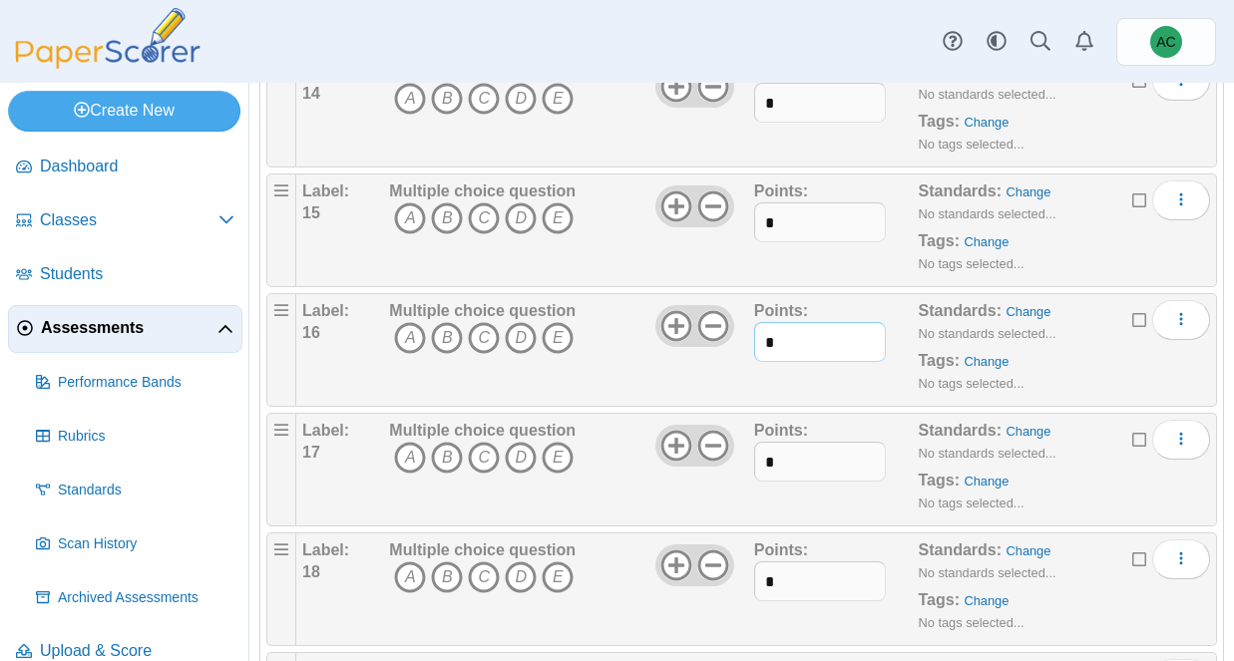
type input "*"
click at [790, 467] on input "*" at bounding box center [820, 462] width 132 height 40
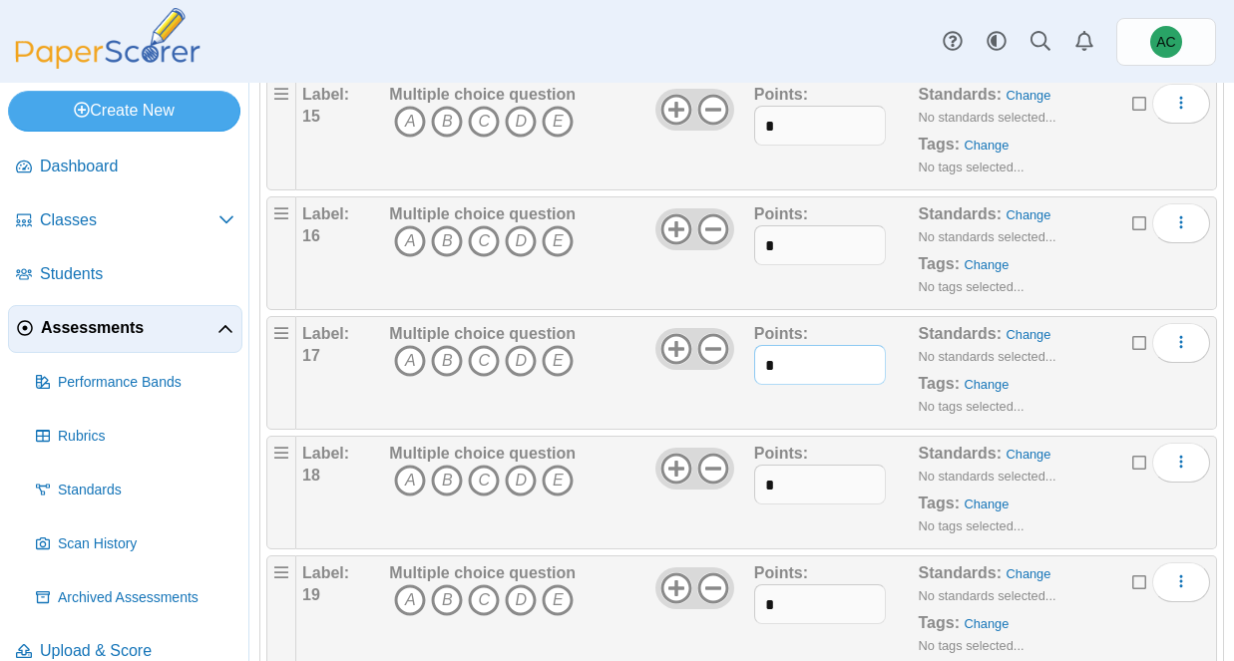
scroll to position [1863, 0]
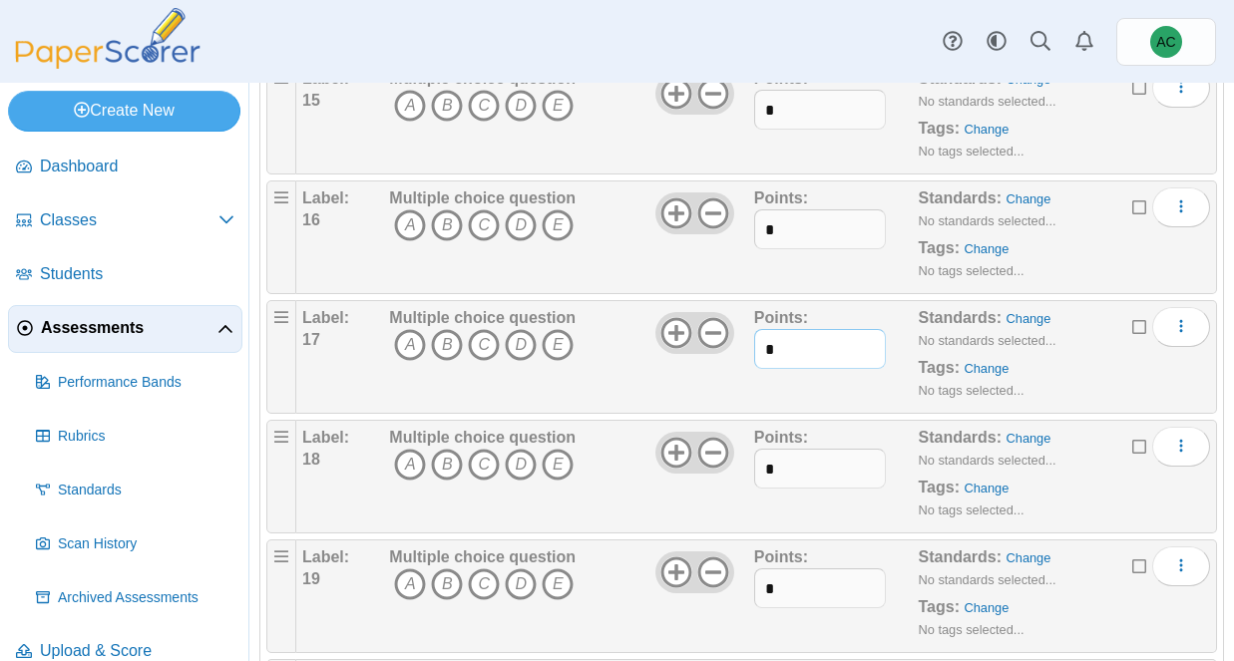
type input "*"
click at [784, 477] on input "*" at bounding box center [820, 469] width 132 height 40
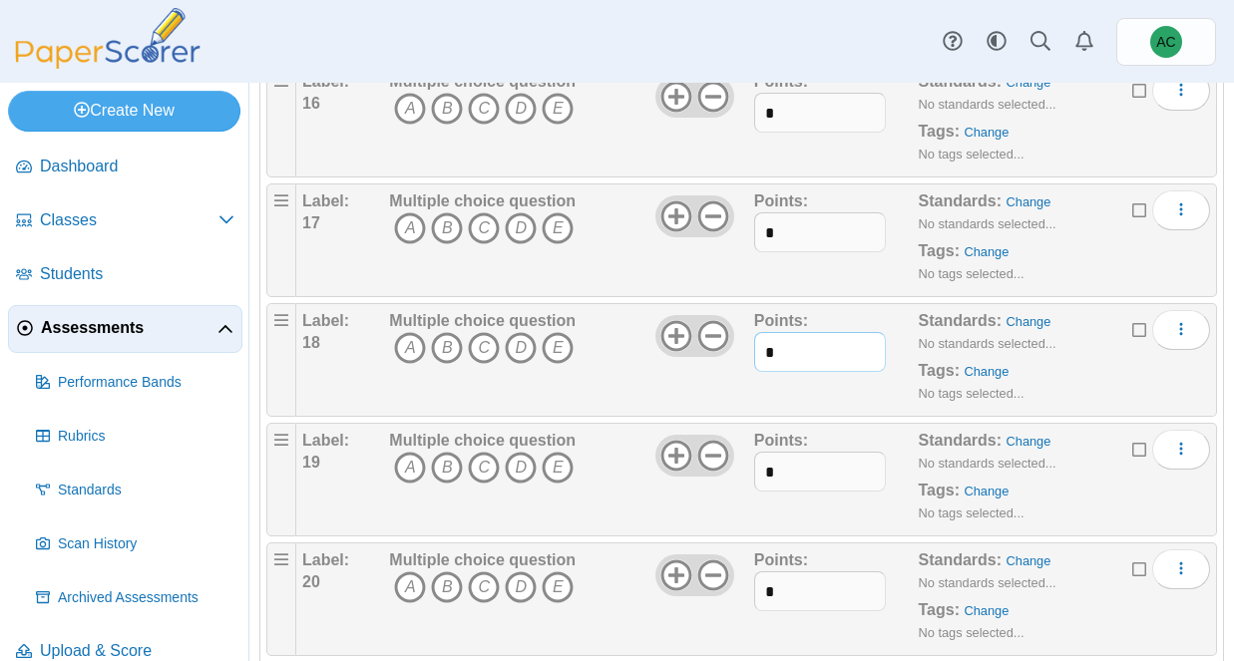
type input "*"
click at [784, 486] on input "*" at bounding box center [820, 472] width 132 height 40
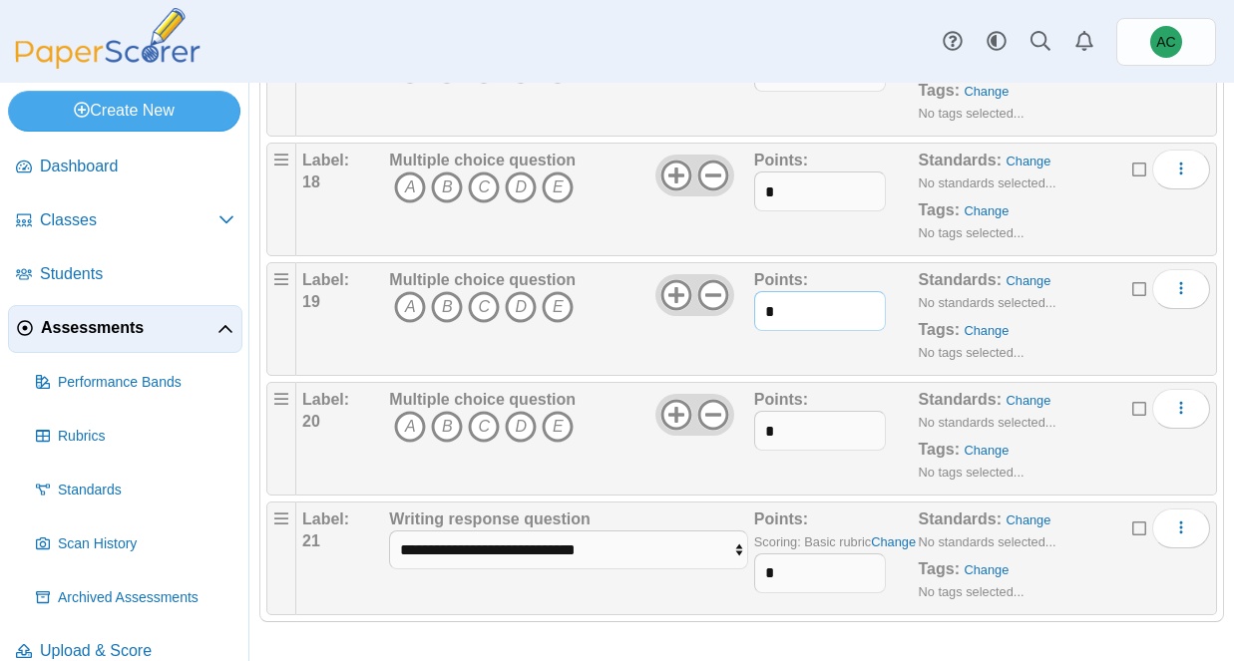
scroll to position [2141, 0]
type input "*"
click at [784, 426] on input "*" at bounding box center [820, 431] width 132 height 40
type input "*"
click at [778, 567] on input "*" at bounding box center [820, 574] width 132 height 40
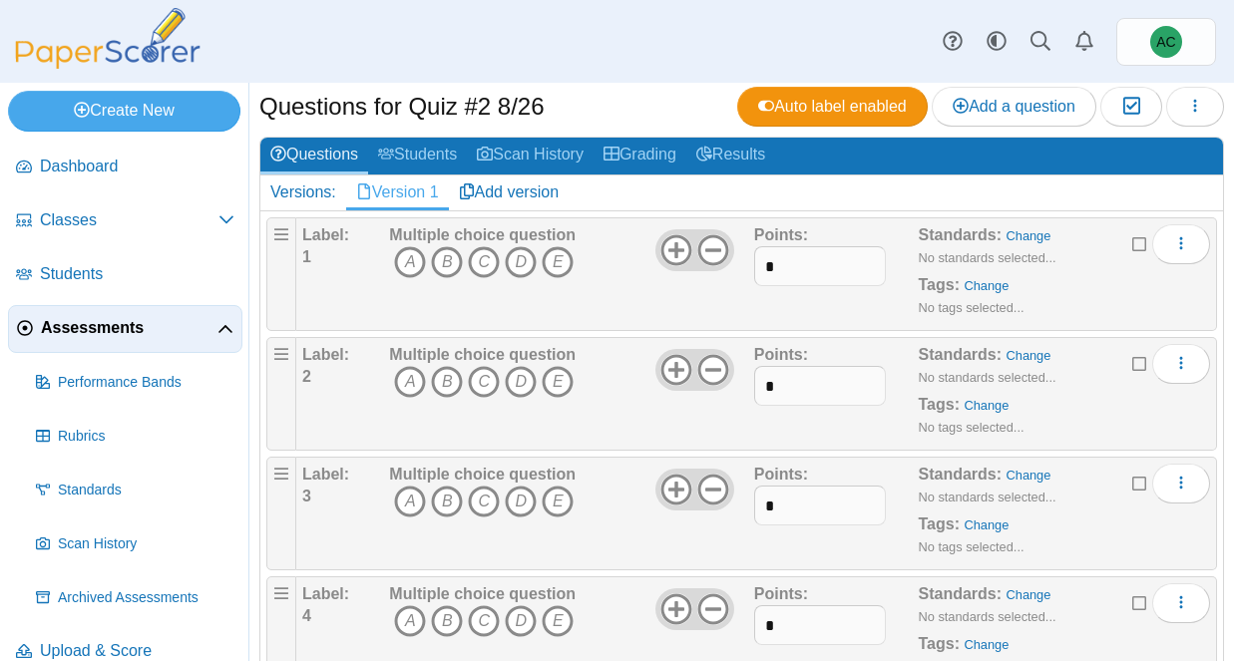
scroll to position [0, 0]
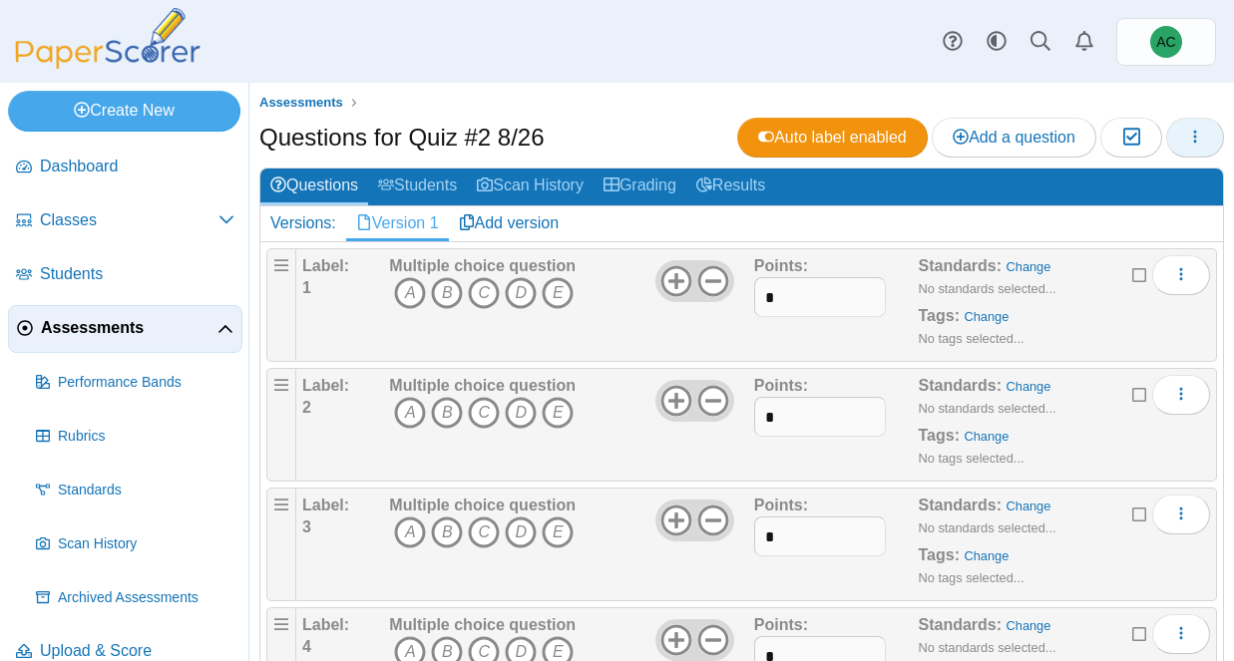
type input "**"
click at [1195, 129] on icon "button" at bounding box center [1195, 137] width 16 height 16
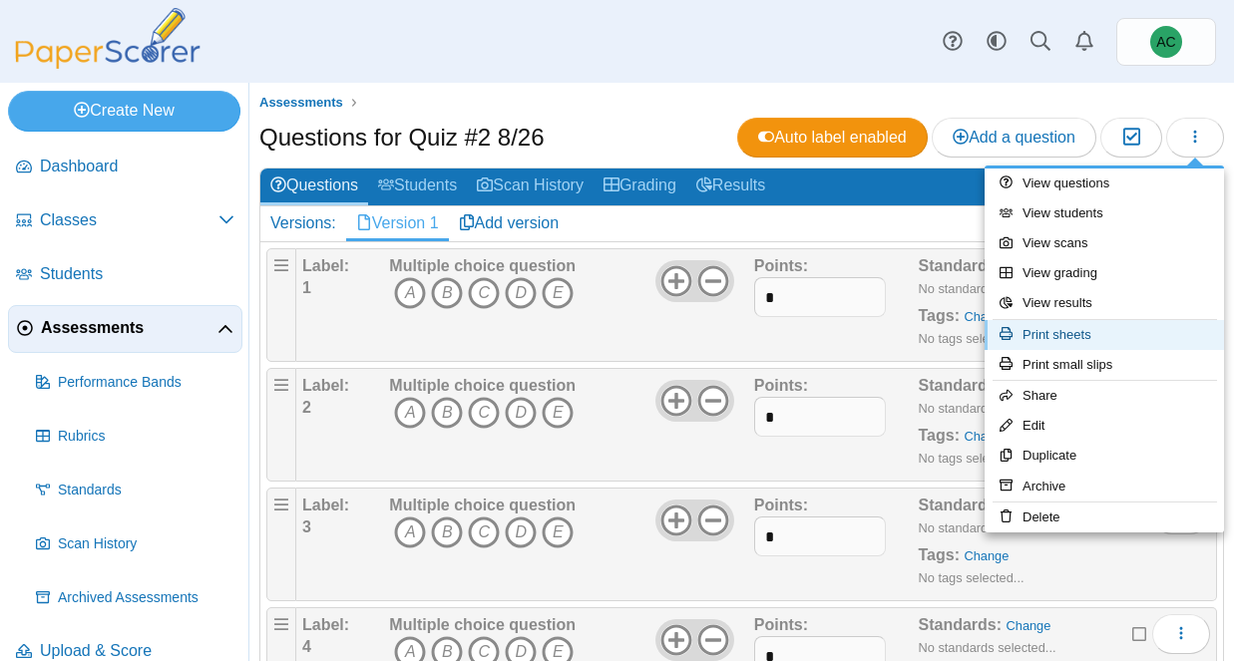
click at [1057, 336] on link "Print sheets" at bounding box center [1104, 335] width 239 height 30
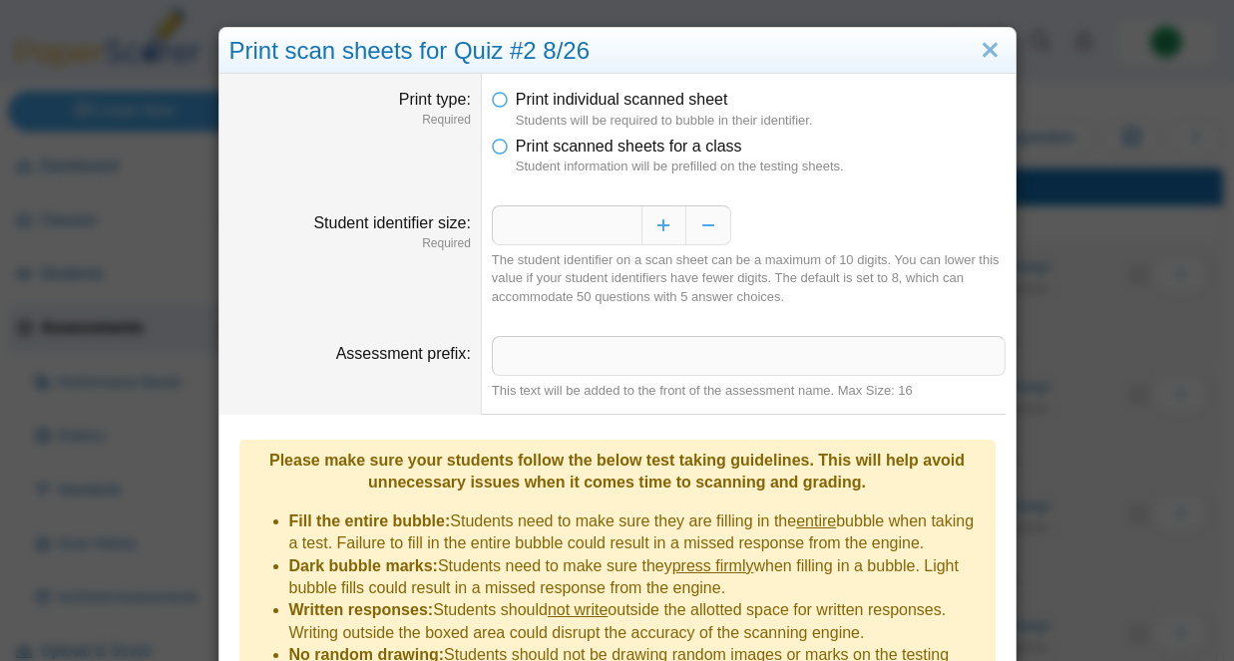
click at [552, 159] on dfn "Student information will be prefilled on the testing sheets." at bounding box center [761, 167] width 490 height 18
click at [501, 150] on icon at bounding box center [500, 143] width 16 height 14
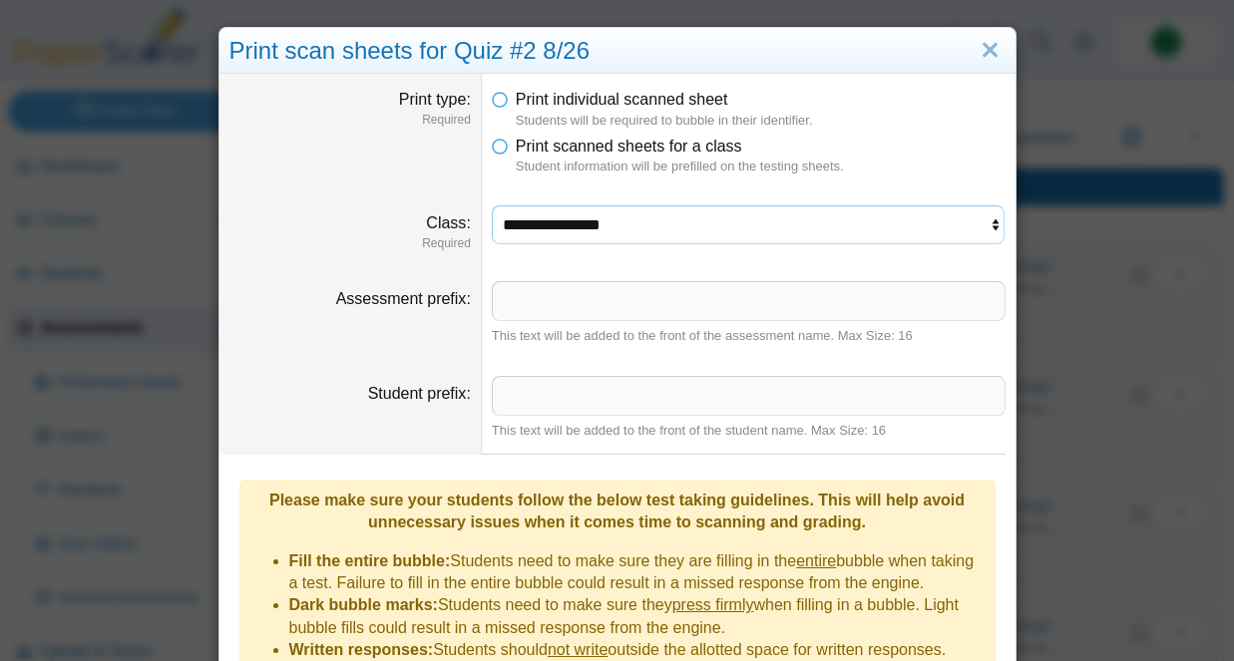
click at [538, 237] on select "**********" at bounding box center [749, 224] width 514 height 38
select select "**********"
click at [492, 205] on select "**********" at bounding box center [749, 224] width 514 height 38
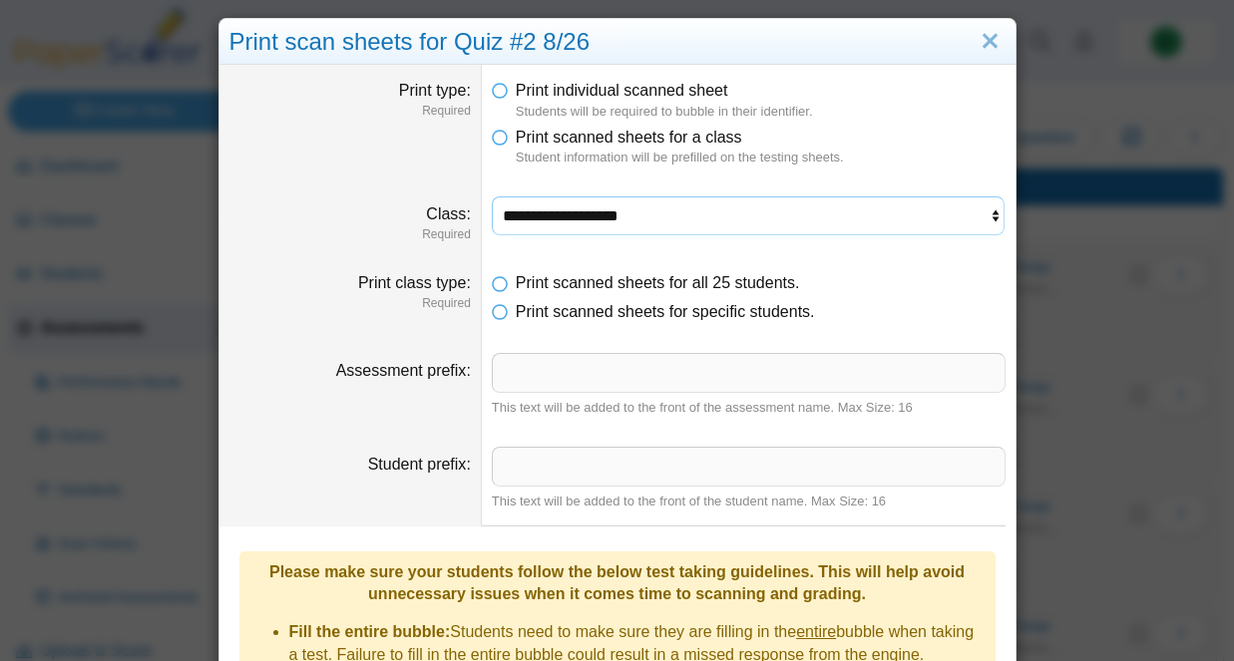
scroll to position [346, 0]
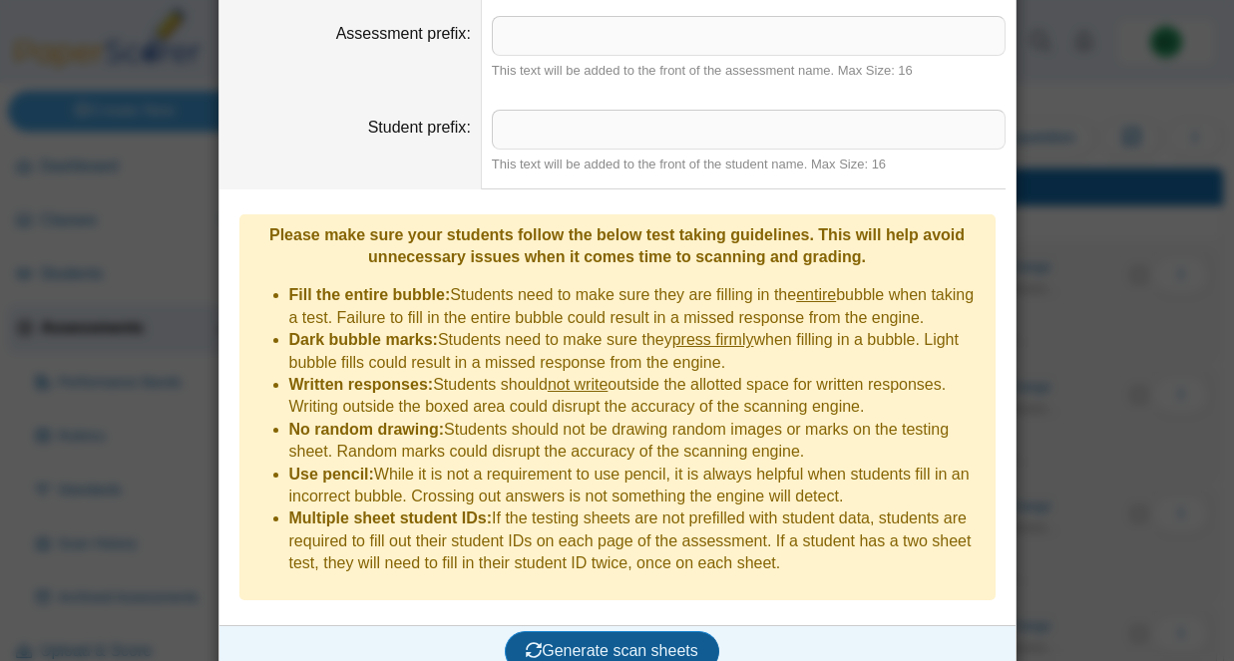
click at [615, 631] on button "Generate scan sheets" at bounding box center [612, 651] width 214 height 40
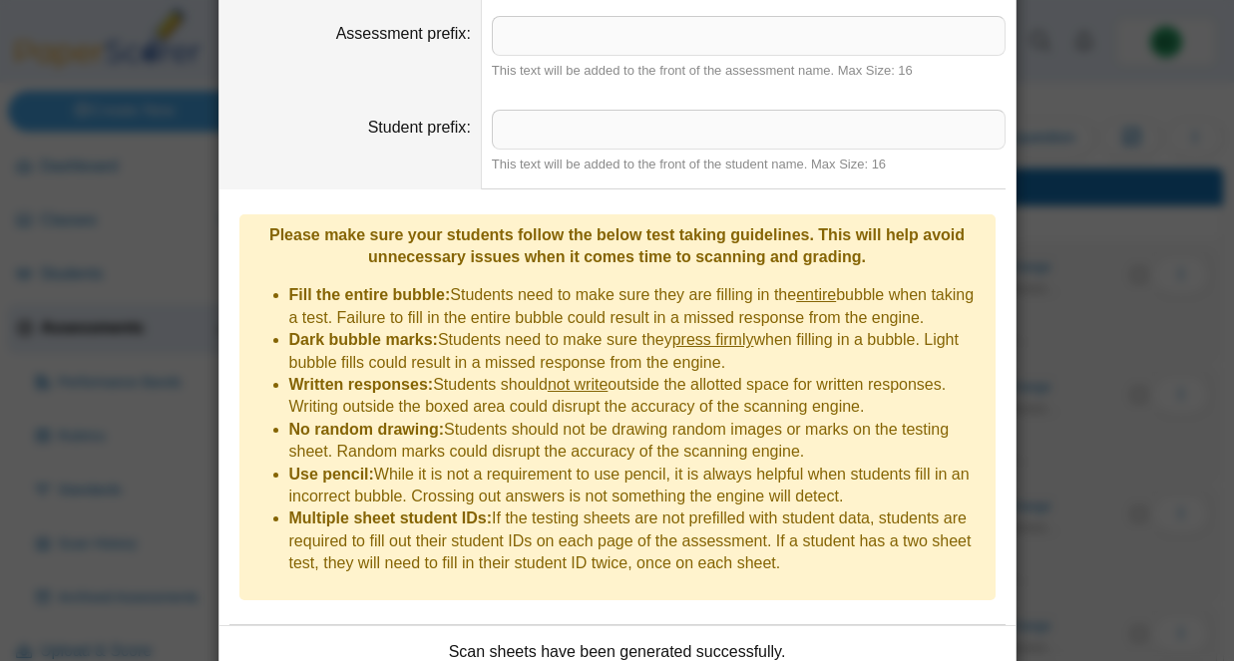
scroll to position [507, 0]
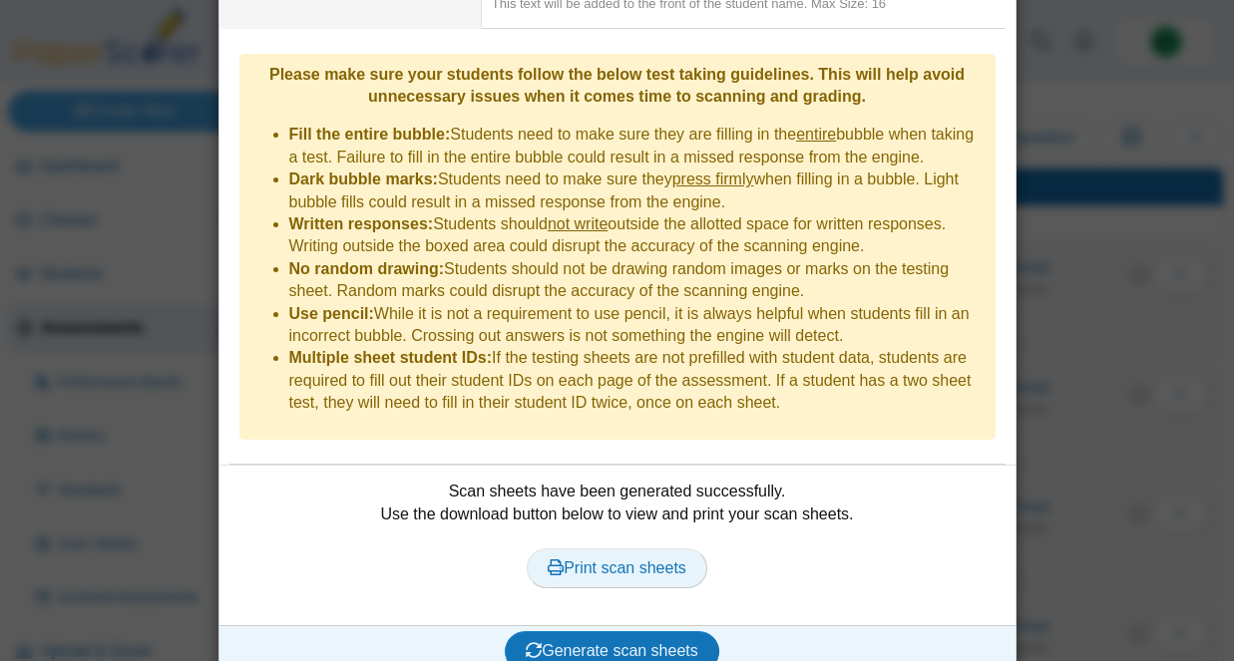
click at [581, 560] on span "Print scan sheets" at bounding box center [617, 568] width 139 height 17
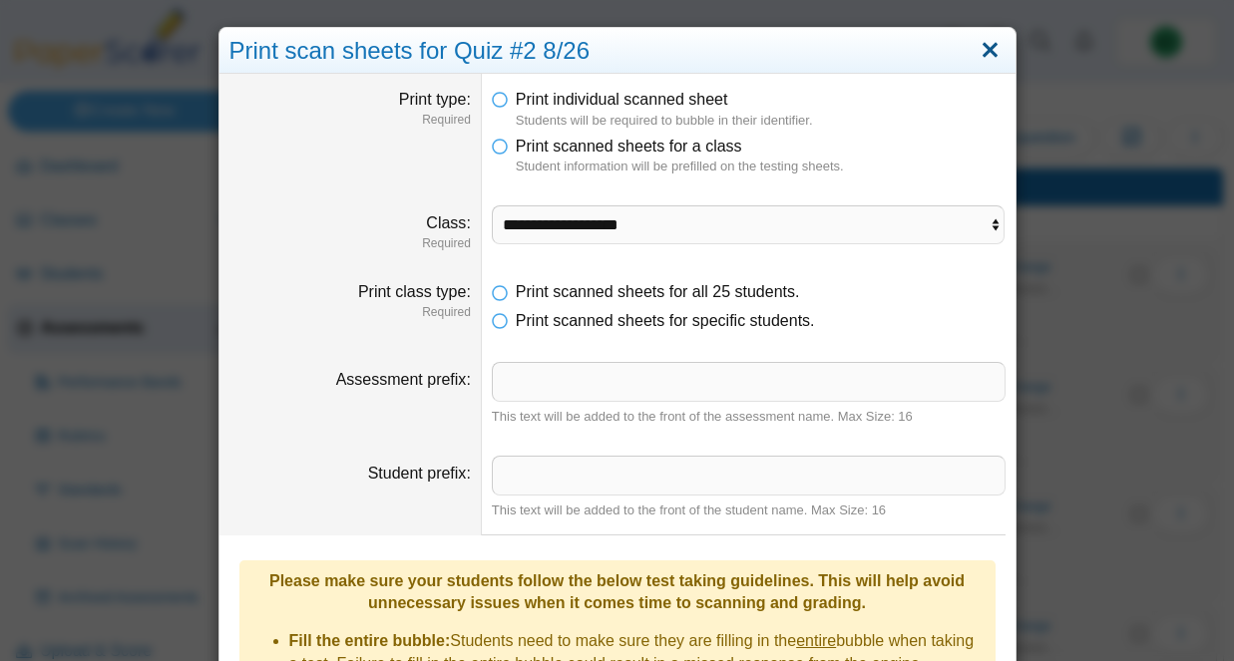
click at [979, 48] on link "Close" at bounding box center [990, 51] width 31 height 34
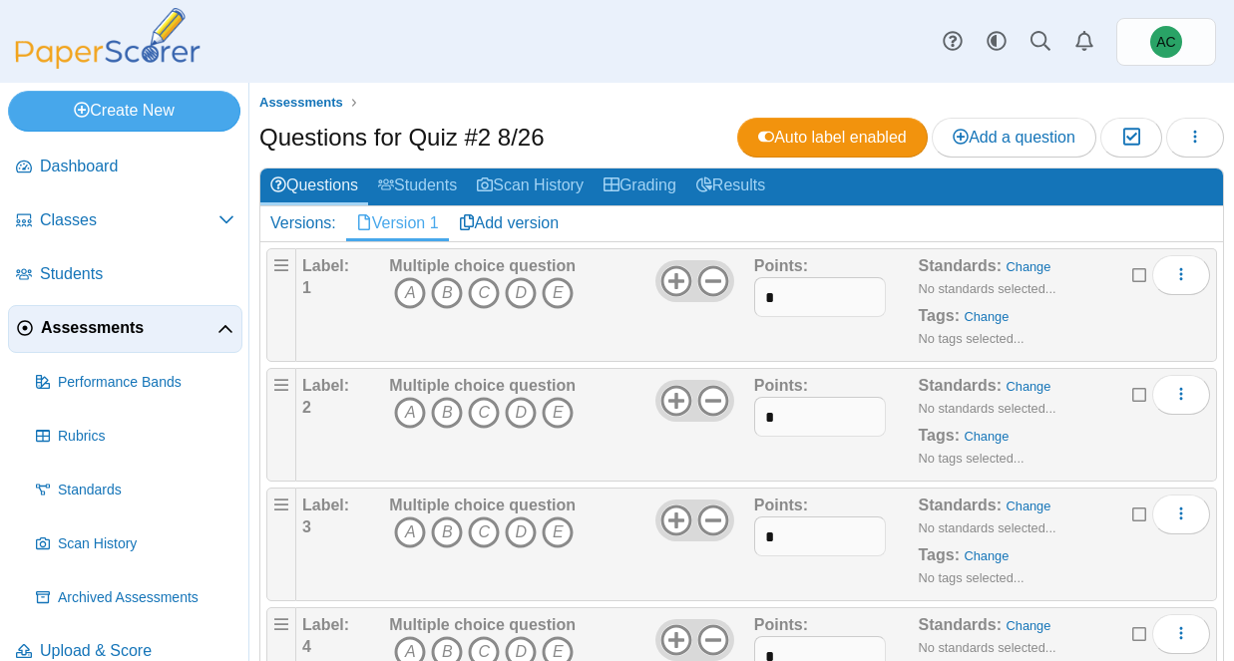
scroll to position [2141, 0]
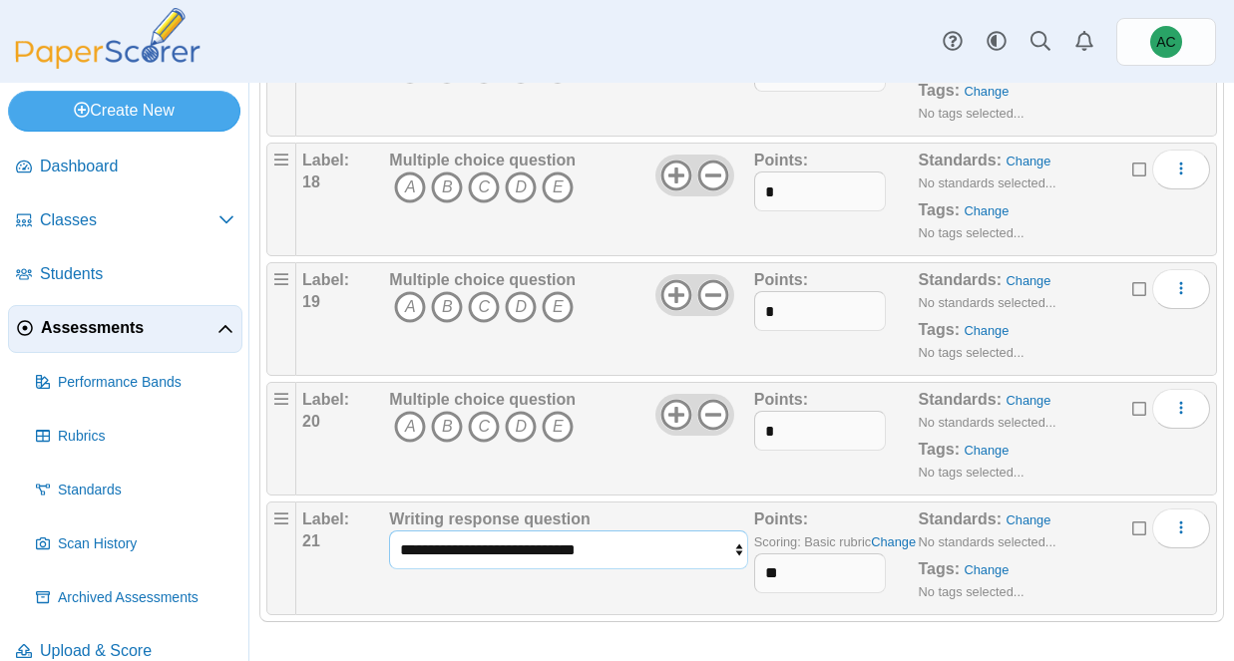
click at [677, 542] on select "**********" at bounding box center [568, 550] width 359 height 38
select select "******"
click at [389, 531] on select "**********" at bounding box center [568, 550] width 359 height 38
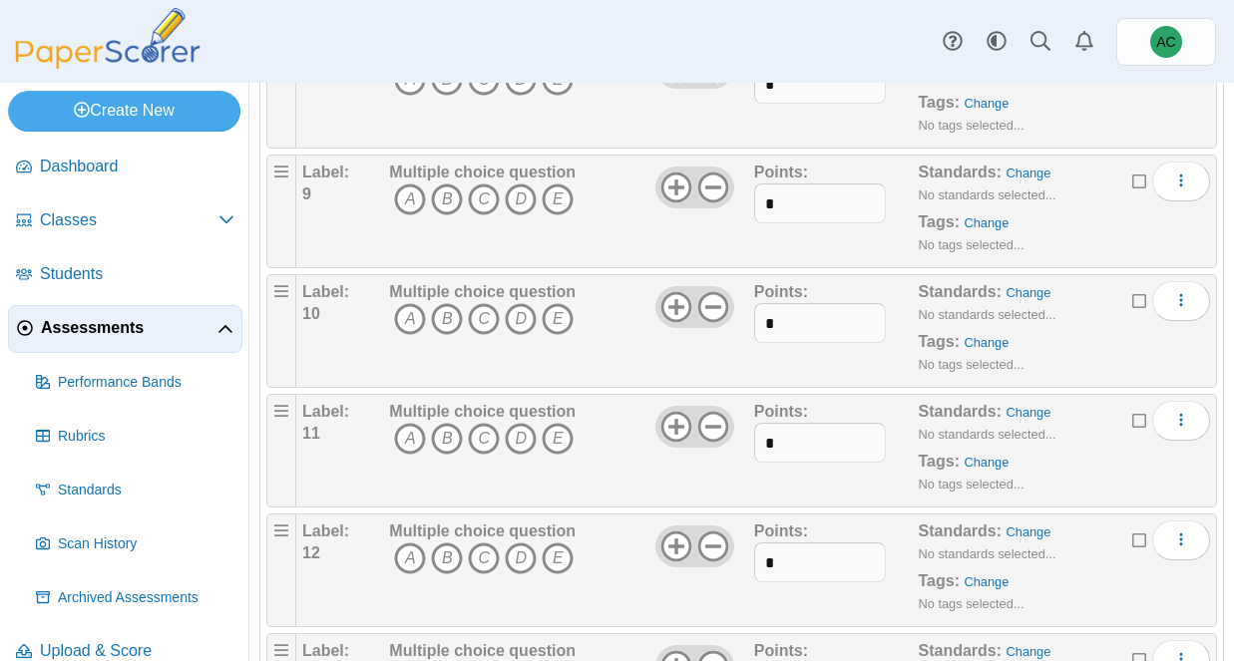
scroll to position [0, 0]
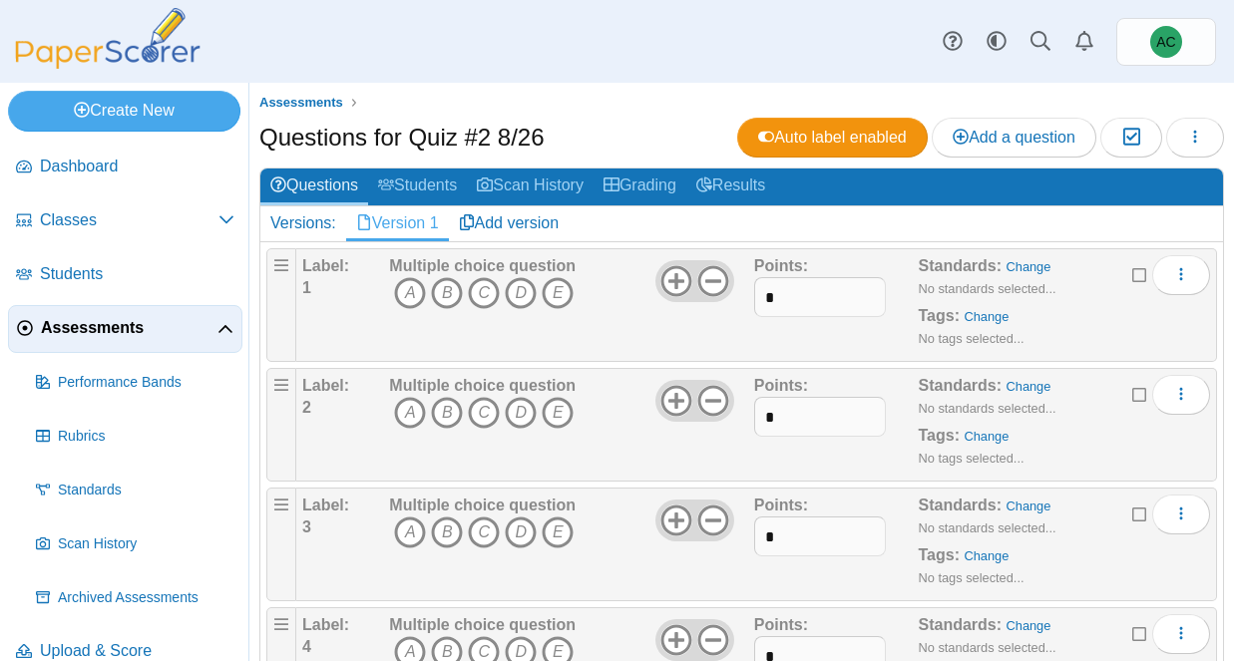
click at [1189, 136] on icon "button" at bounding box center [1195, 137] width 16 height 16
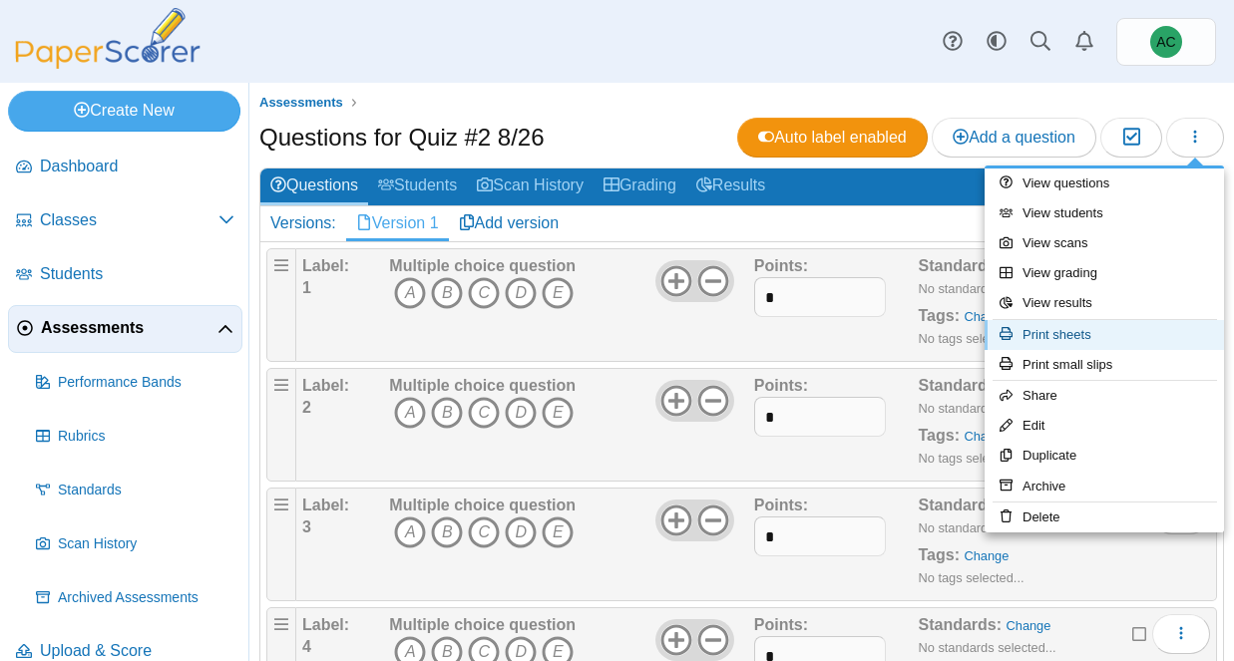
click at [1083, 332] on link "Print sheets" at bounding box center [1104, 335] width 239 height 30
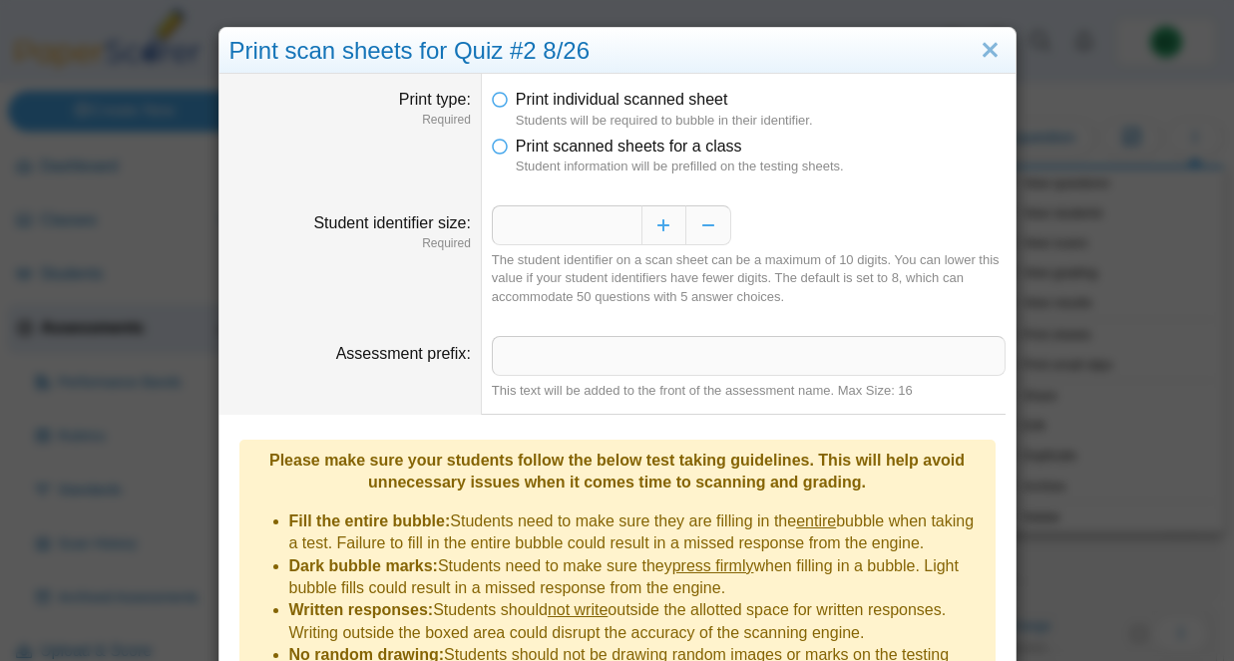
scroll to position [12, 0]
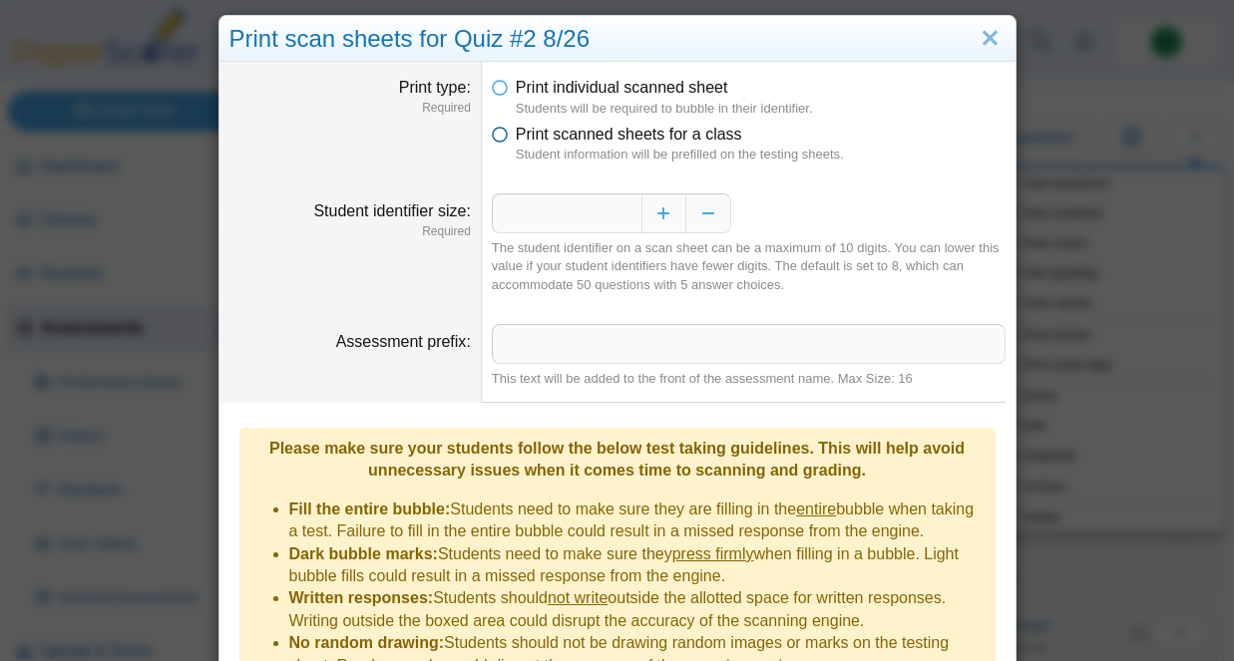
click at [570, 128] on span "Print scanned sheets for a class" at bounding box center [629, 134] width 226 height 17
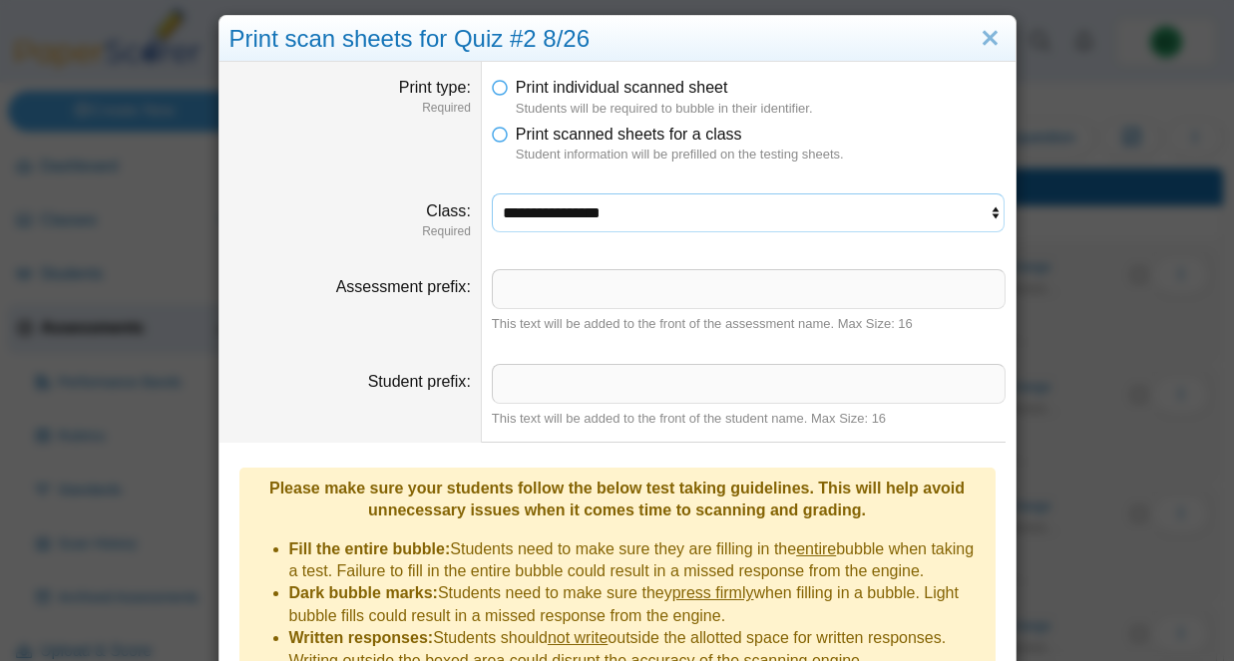
click at [528, 207] on select "**********" at bounding box center [749, 213] width 514 height 38
select select "**********"
click at [492, 194] on select "**********" at bounding box center [749, 213] width 514 height 38
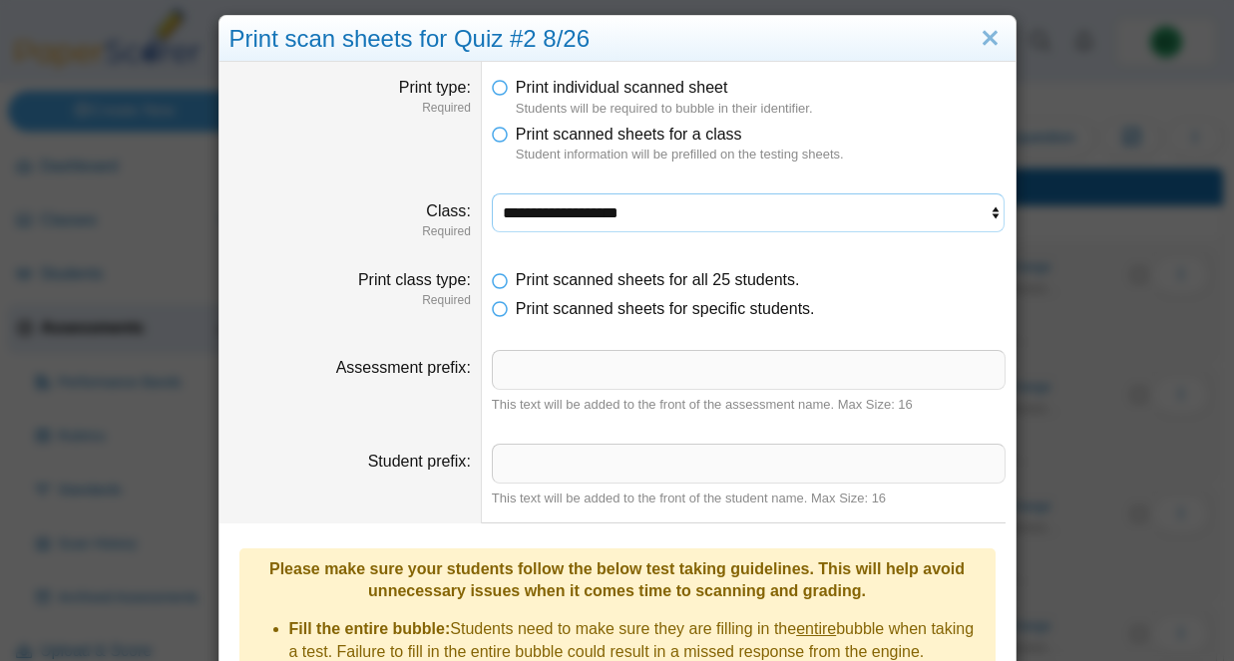
scroll to position [346, 0]
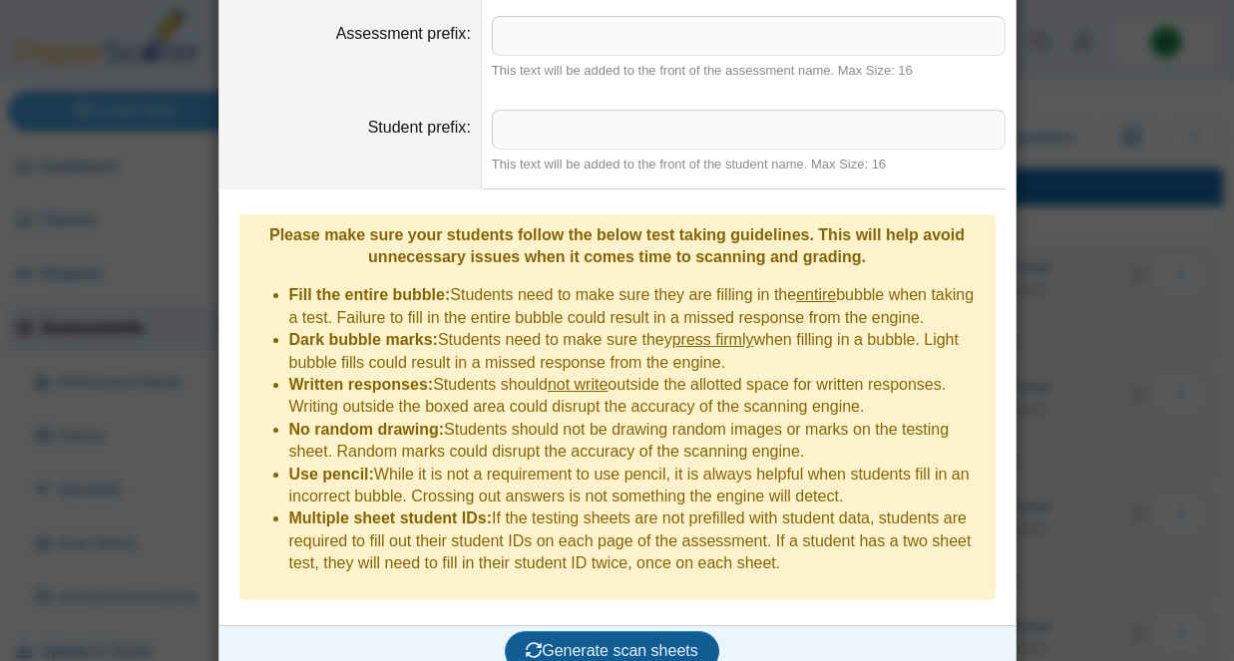
click at [570, 635] on button "Generate scan sheets" at bounding box center [612, 651] width 214 height 40
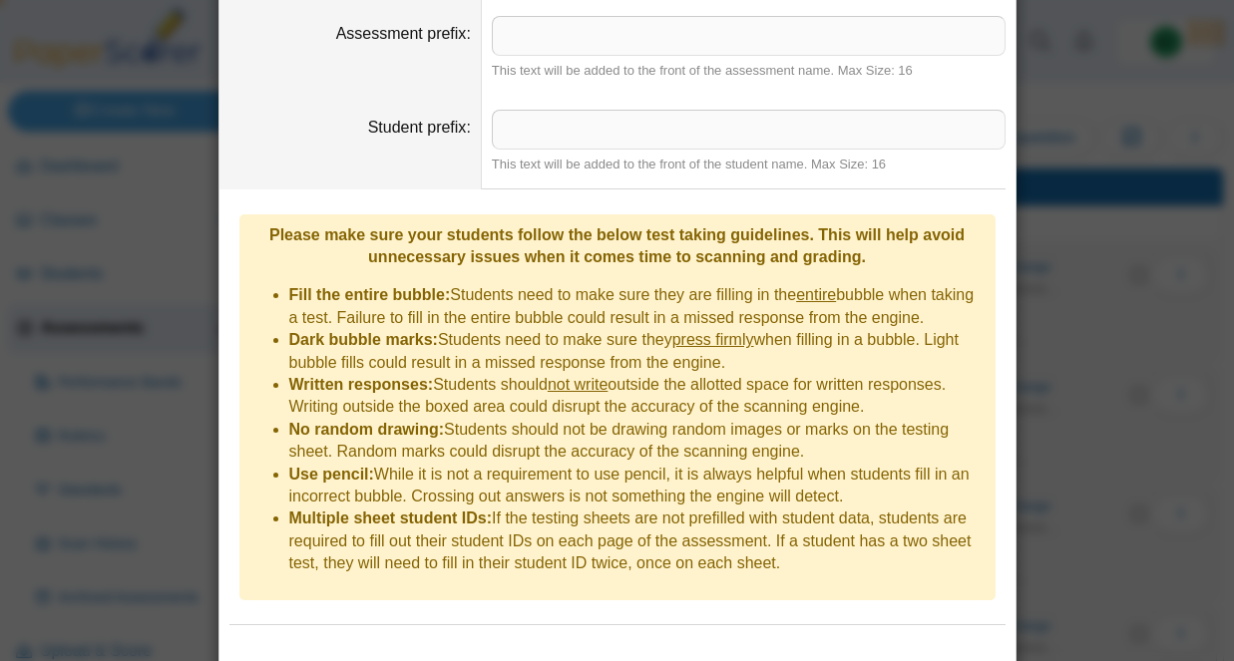
scroll to position [443, 0]
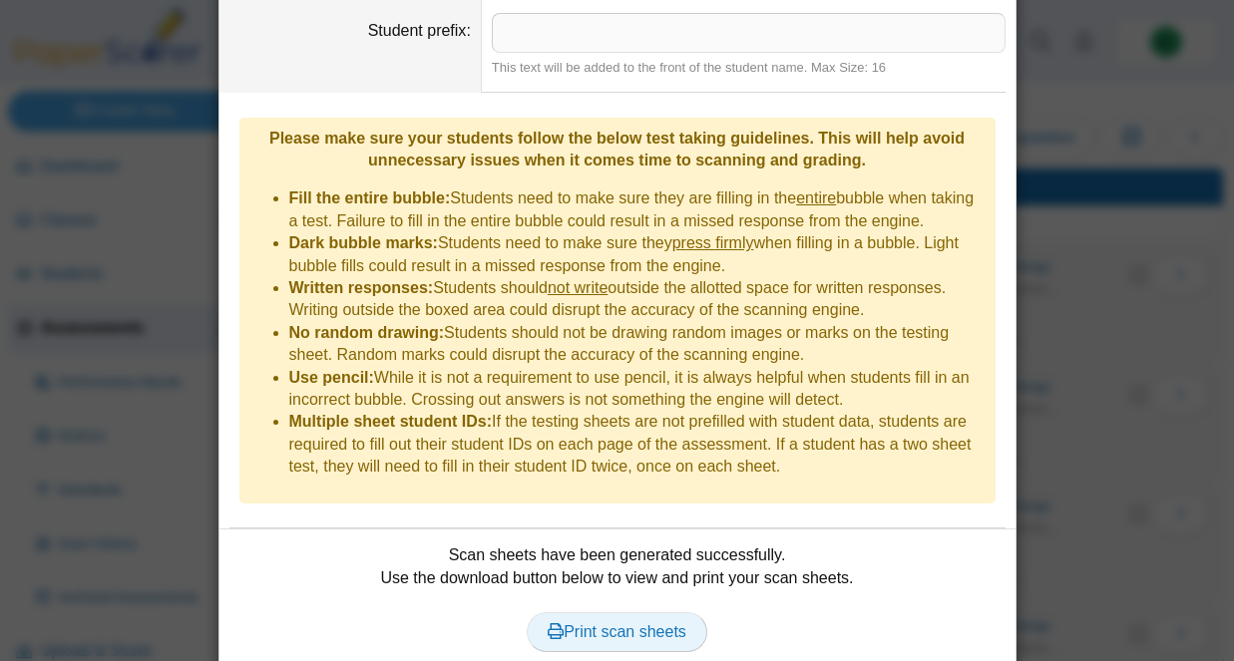
click at [624, 612] on link "Print scan sheets" at bounding box center [617, 632] width 181 height 40
